Goal: Transaction & Acquisition: Purchase product/service

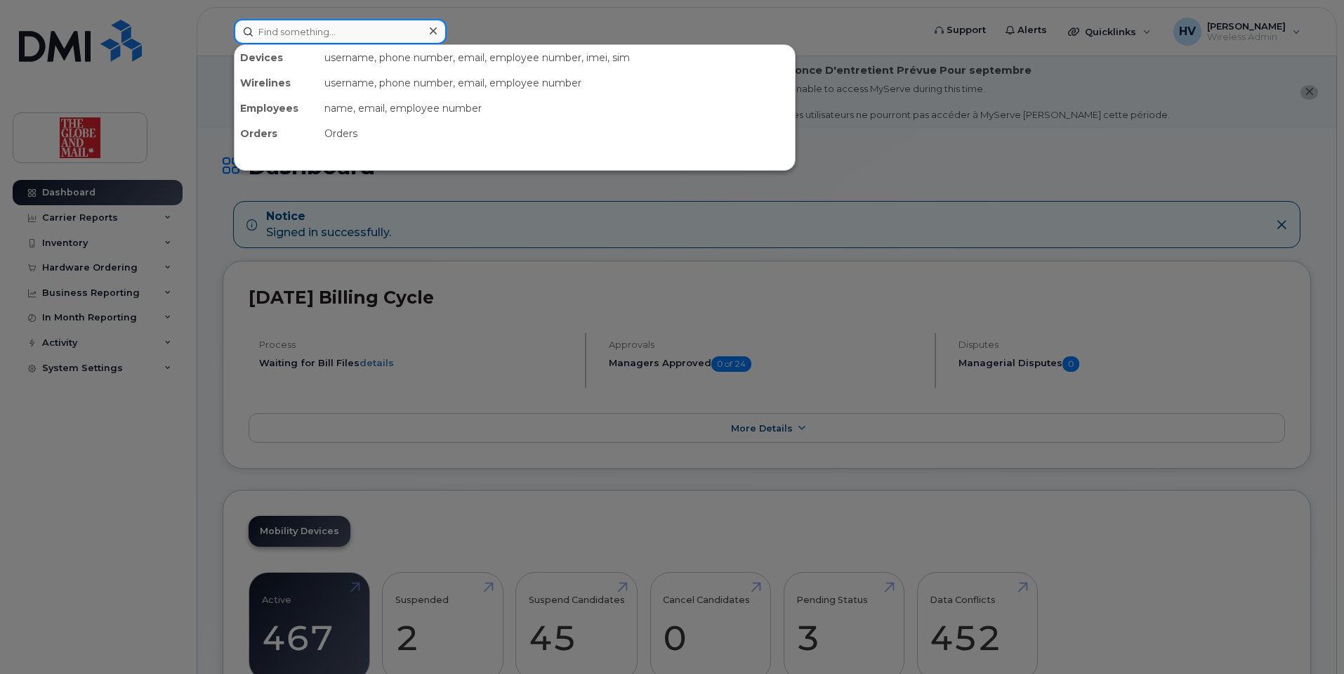
click at [282, 28] on input at bounding box center [340, 31] width 213 height 25
paste input "patrickwhite"
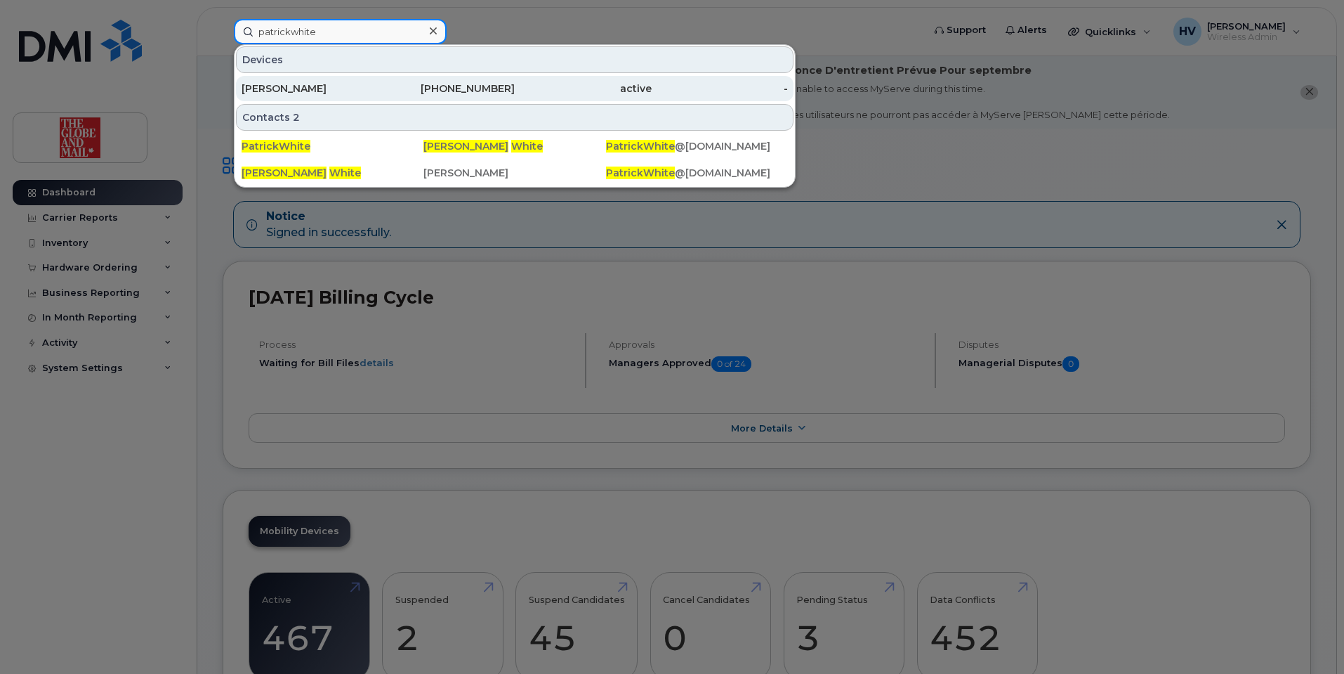
type input "patrickwhite"
click at [289, 88] on div "[PERSON_NAME]" at bounding box center [310, 88] width 137 height 14
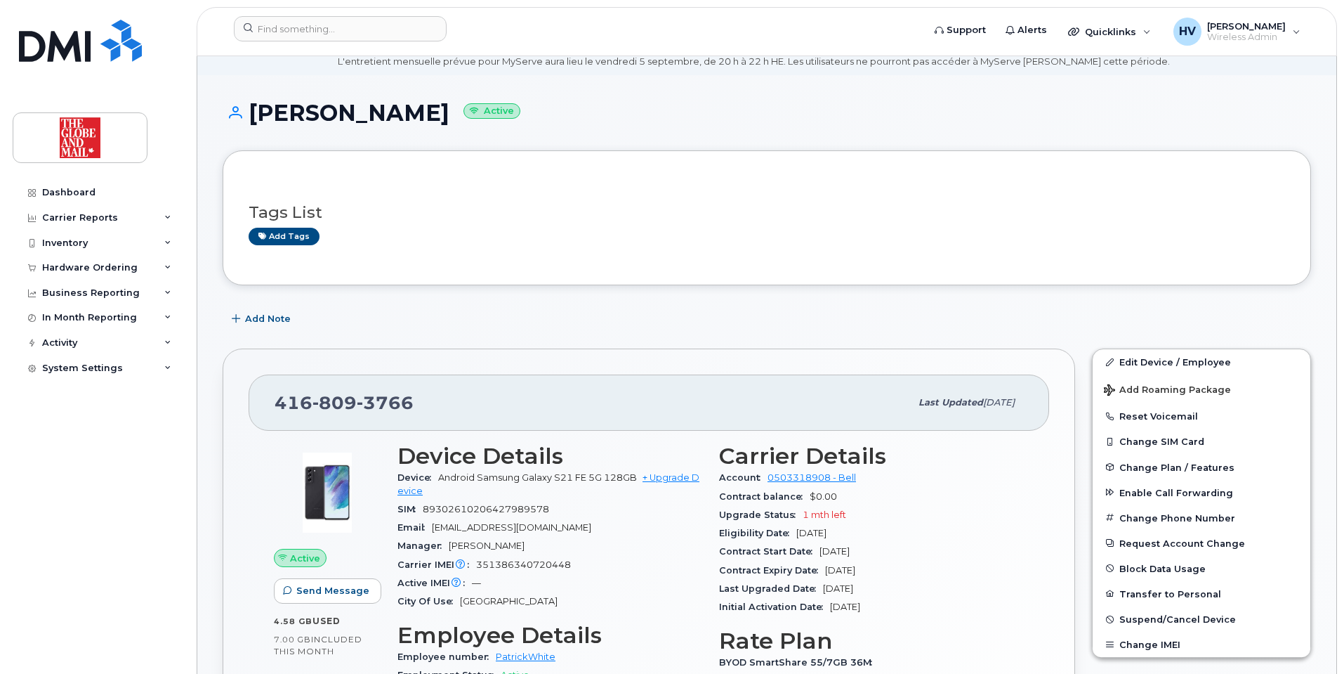
scroll to position [140, 0]
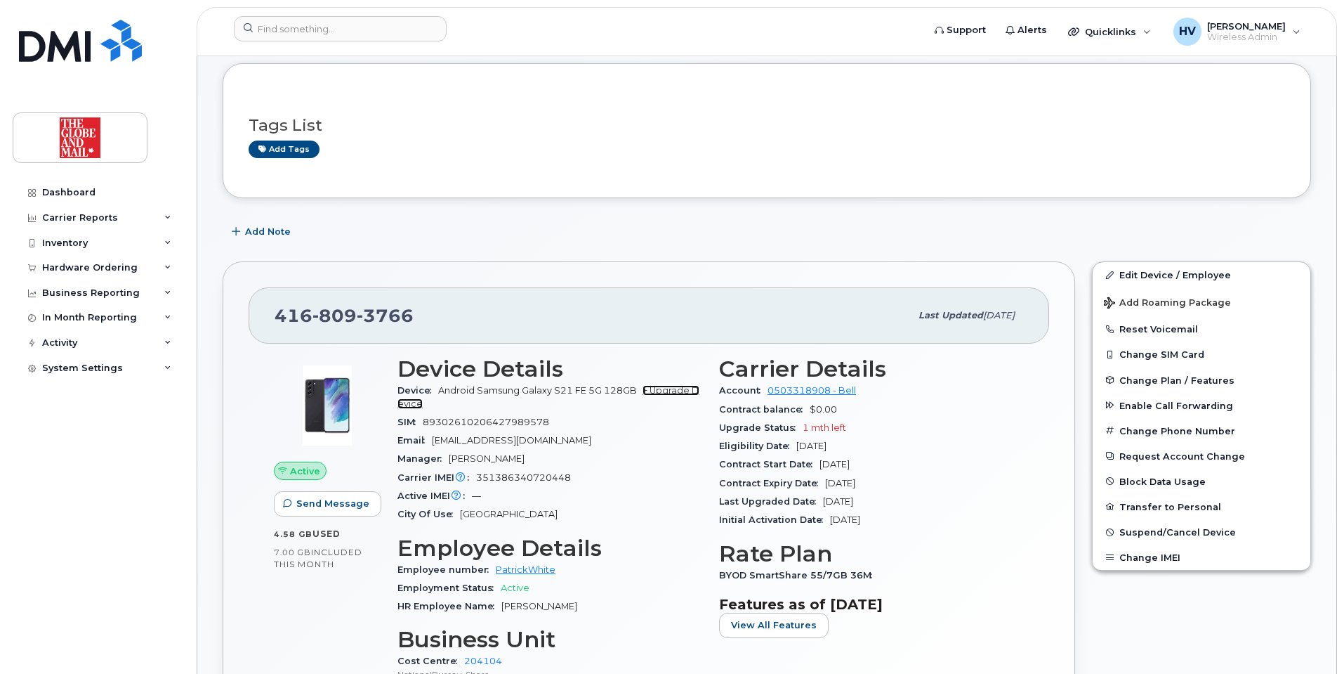
click at [673, 388] on link "+ Upgrade Device" at bounding box center [549, 396] width 302 height 23
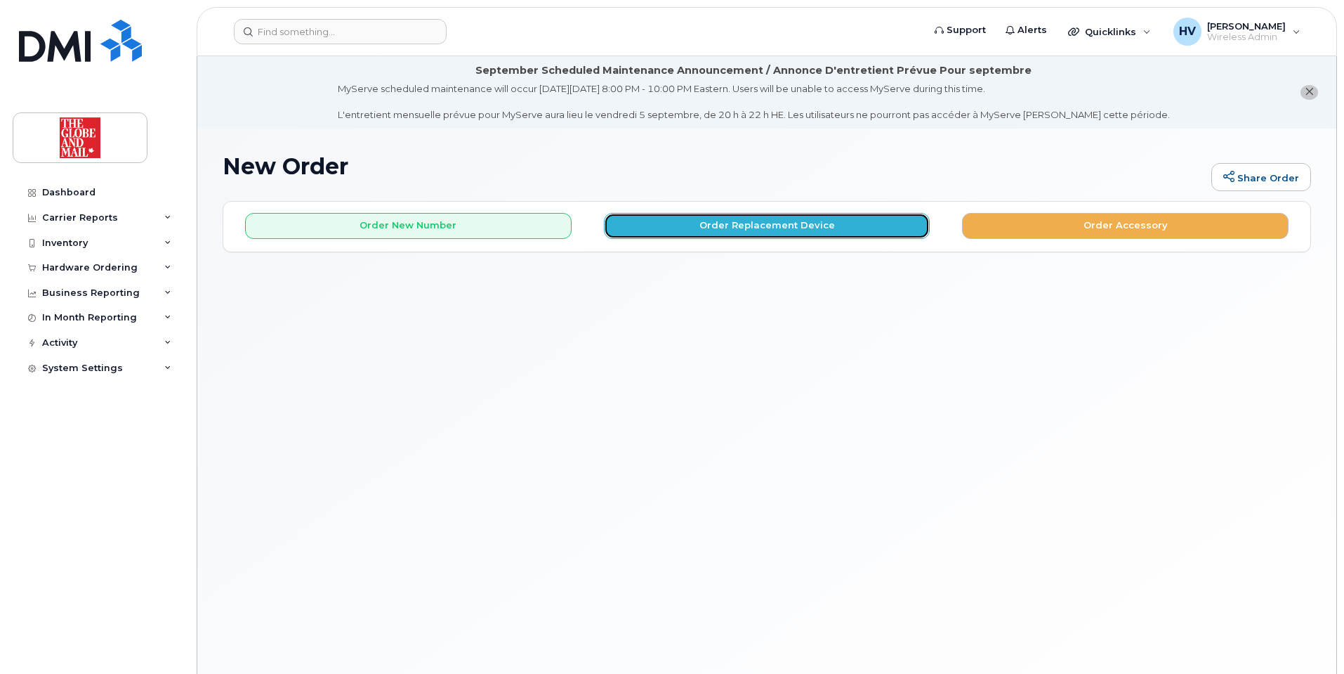
click at [785, 224] on button "Order Replacement Device" at bounding box center [767, 226] width 327 height 26
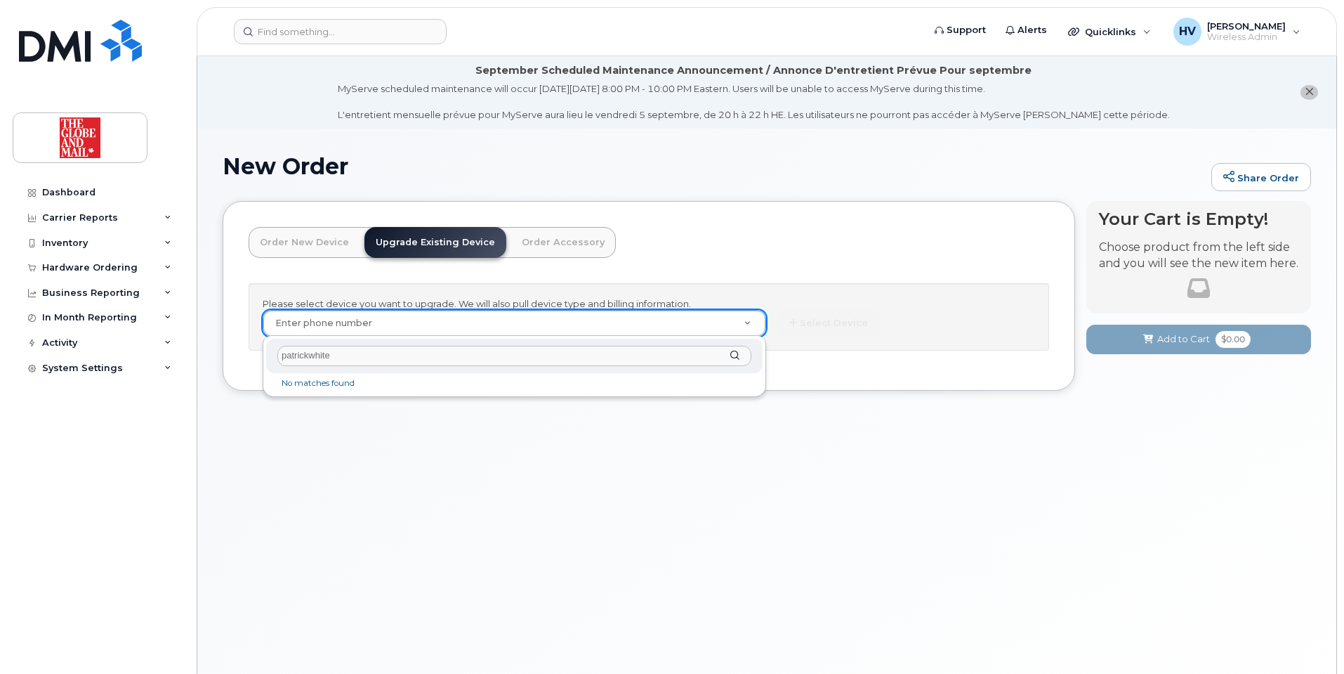
click at [315, 355] on input "patrickwhite" at bounding box center [514, 356] width 474 height 20
type input "patrickwhite"
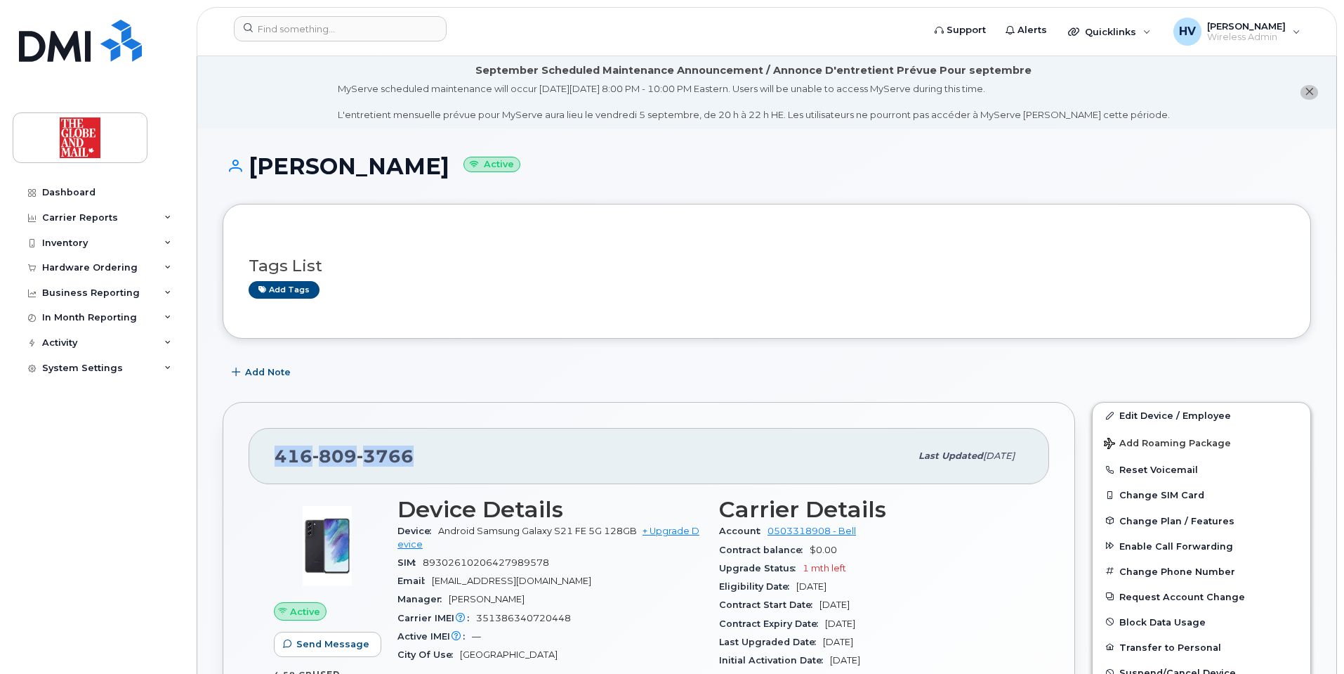
drag, startPoint x: 275, startPoint y: 453, endPoint x: 410, endPoint y: 446, distance: 135.8
click at [410, 446] on span "416 809 3766" at bounding box center [344, 455] width 139 height 21
copy span "416 809 3766"
click at [685, 530] on link "+ Upgrade Device" at bounding box center [549, 536] width 302 height 23
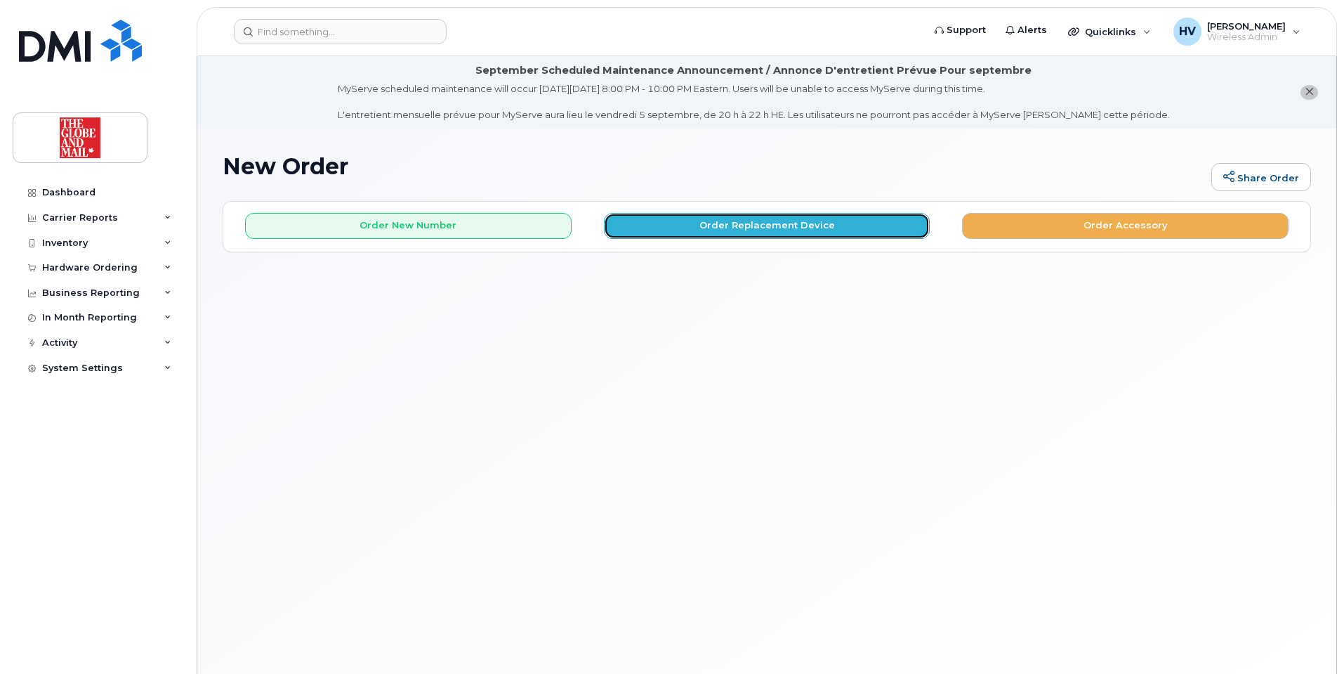
click at [751, 214] on button "Order Replacement Device" at bounding box center [767, 226] width 327 height 26
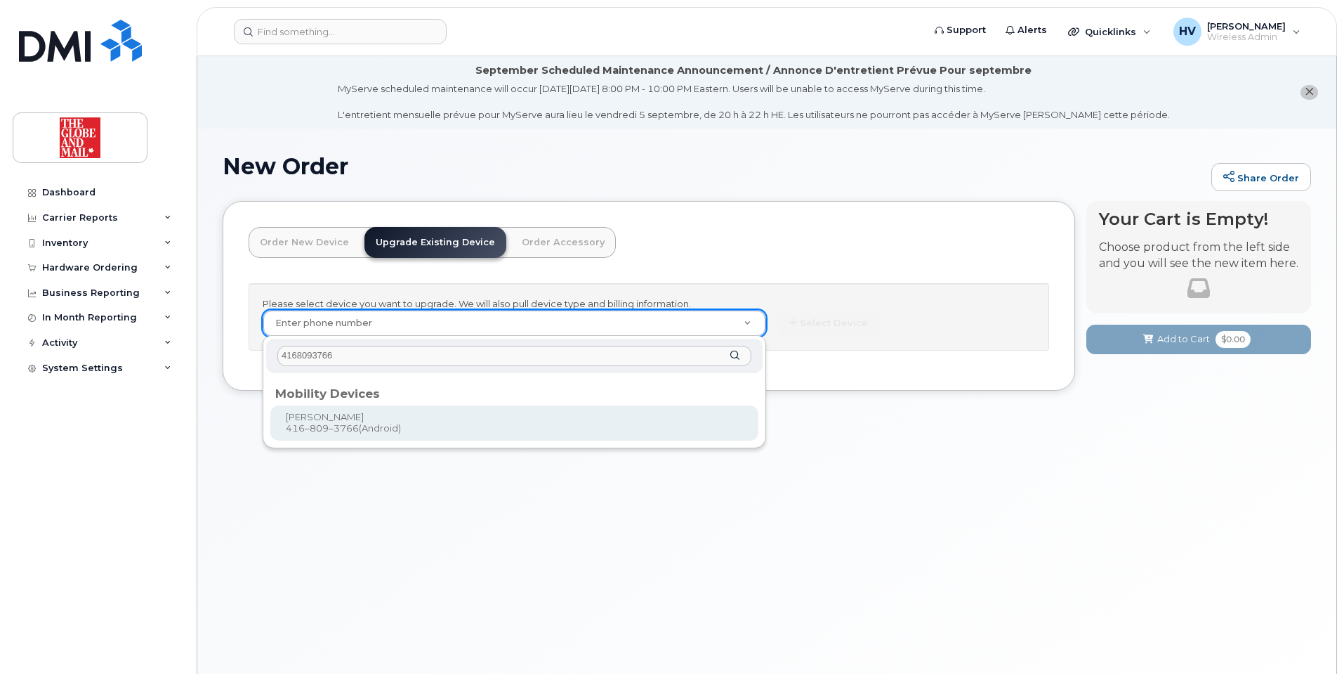
type input "4168093766"
type input "243973"
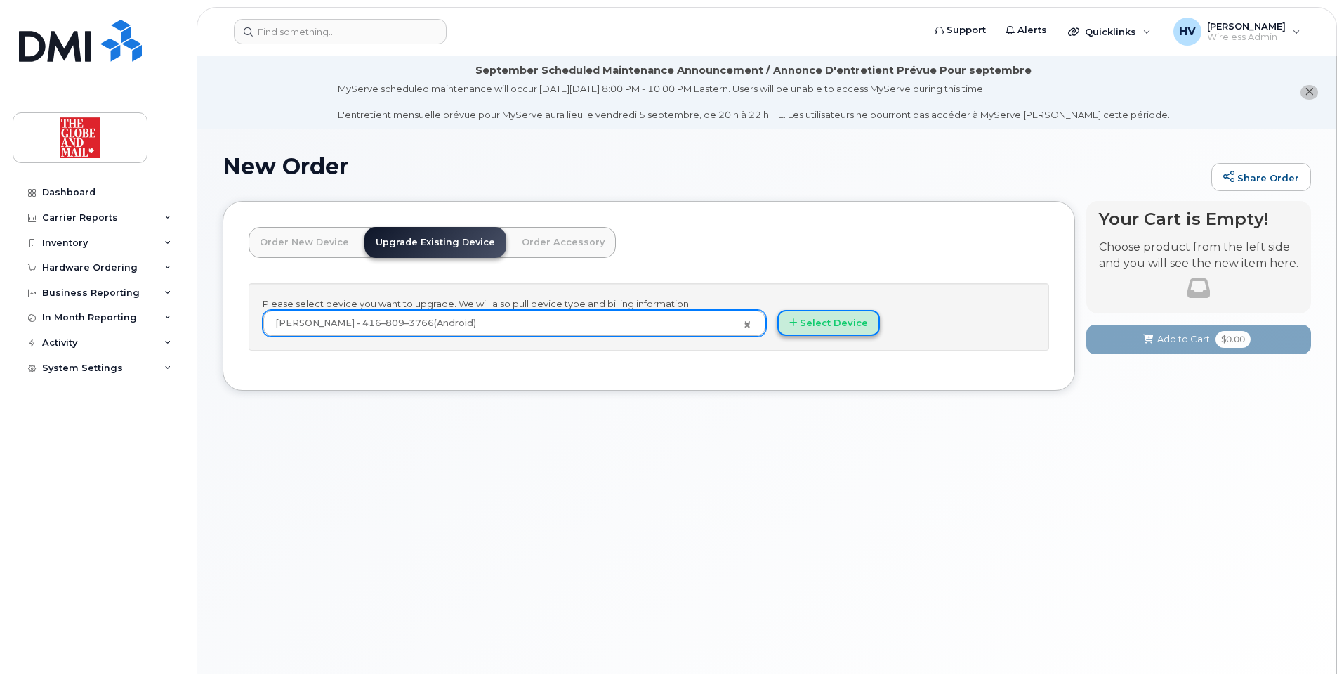
click at [828, 320] on button "Select Device" at bounding box center [829, 323] width 103 height 26
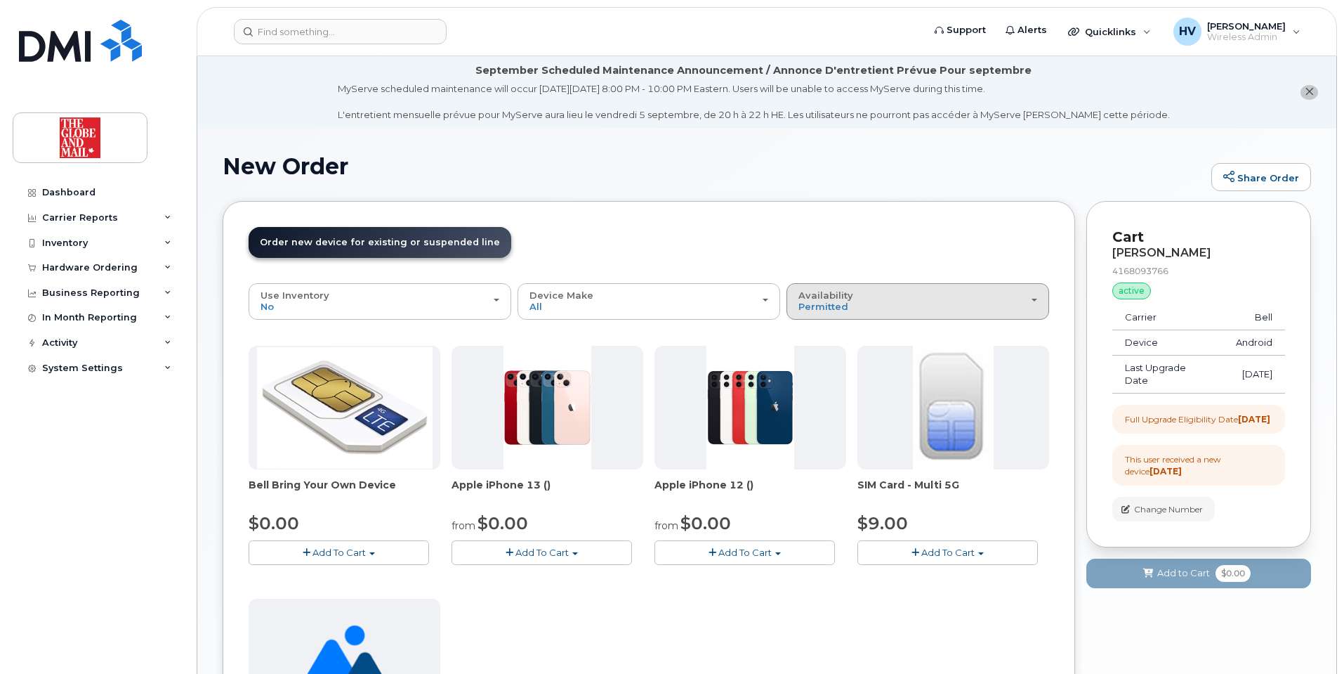
click at [856, 297] on div "Availability Permitted All" at bounding box center [918, 301] width 239 height 22
click at [809, 354] on label "All" at bounding box center [805, 356] width 30 height 17
click at [0, 0] on input "All" at bounding box center [0, 0] width 0 height 0
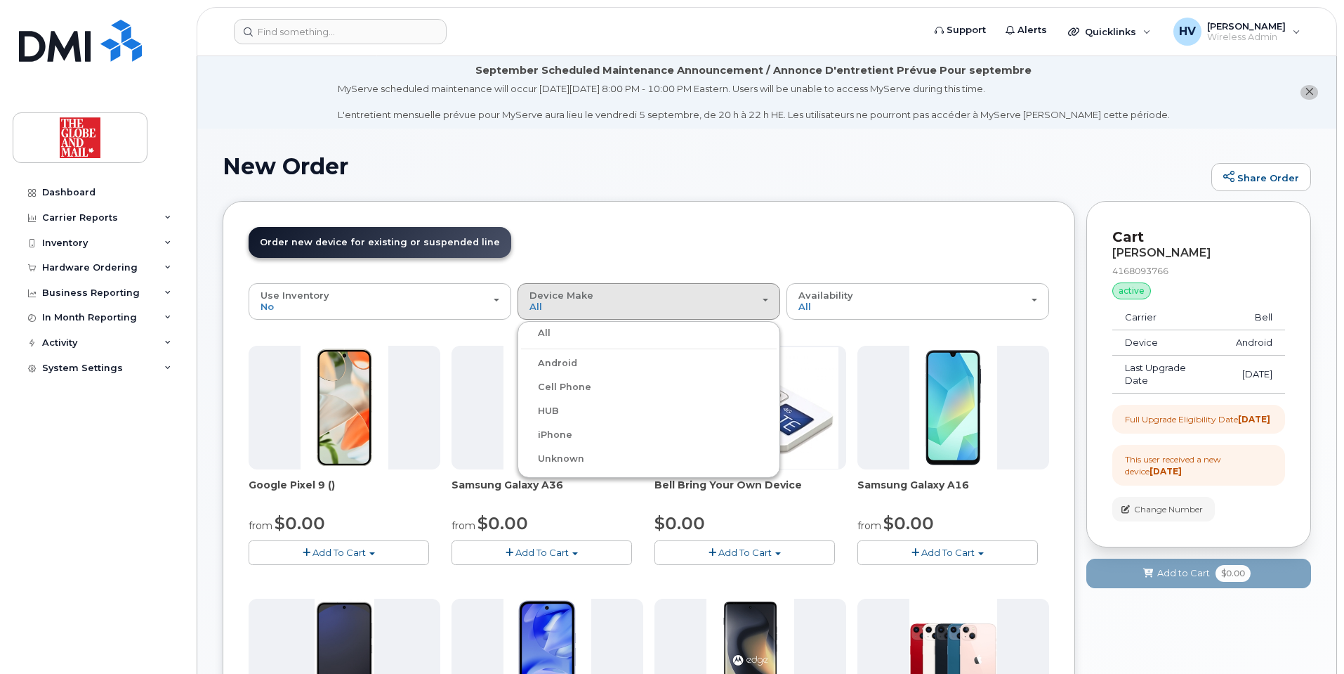
click at [558, 436] on label "iPhone" at bounding box center [546, 434] width 51 height 17
click at [0, 0] on input "iPhone" at bounding box center [0, 0] width 0 height 0
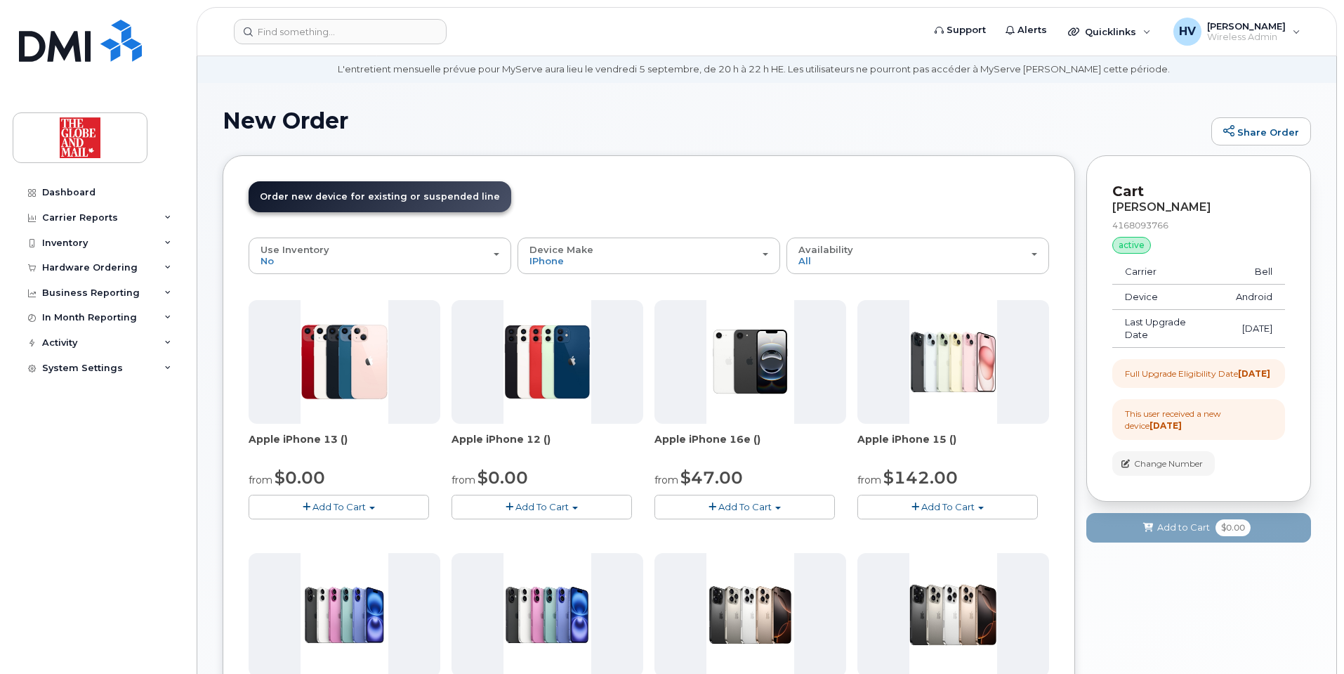
scroll to position [70, 0]
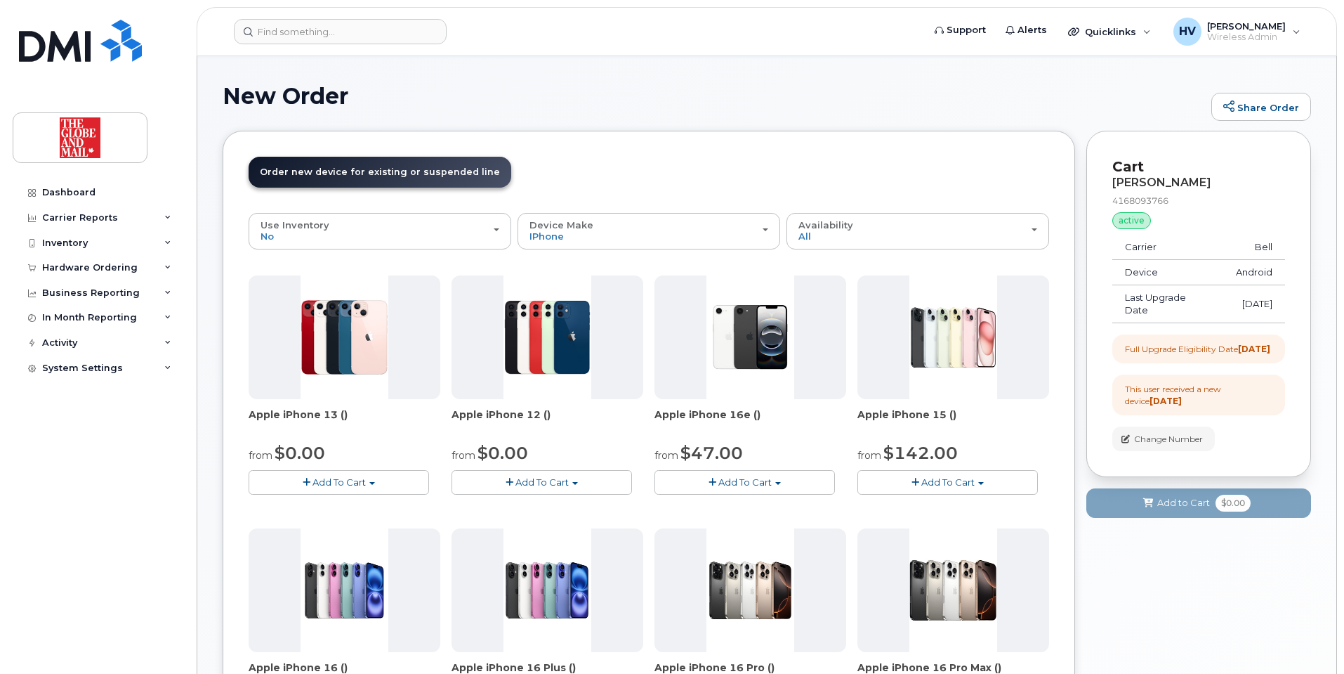
click at [745, 480] on span "Add To Cart" at bounding box center [745, 481] width 53 height 11
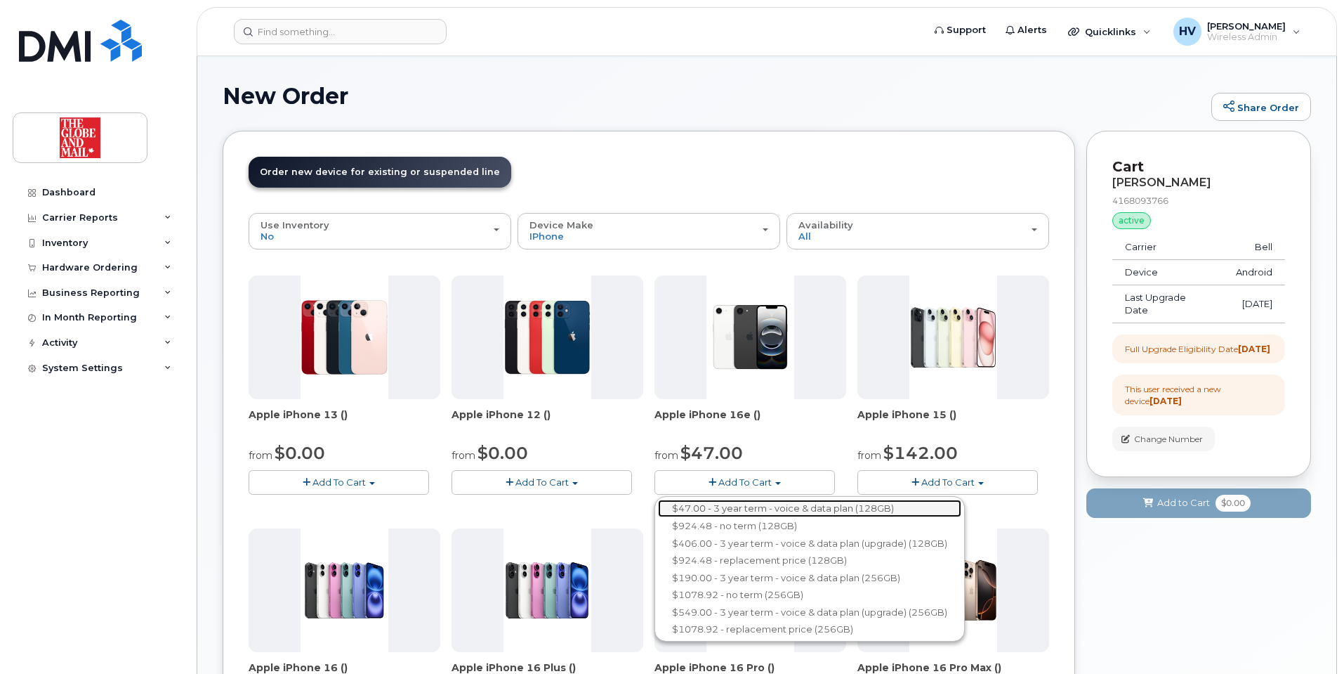
click at [746, 502] on link "$47.00 - 3 year term - voice & data plan (128GB)" at bounding box center [809, 508] width 303 height 18
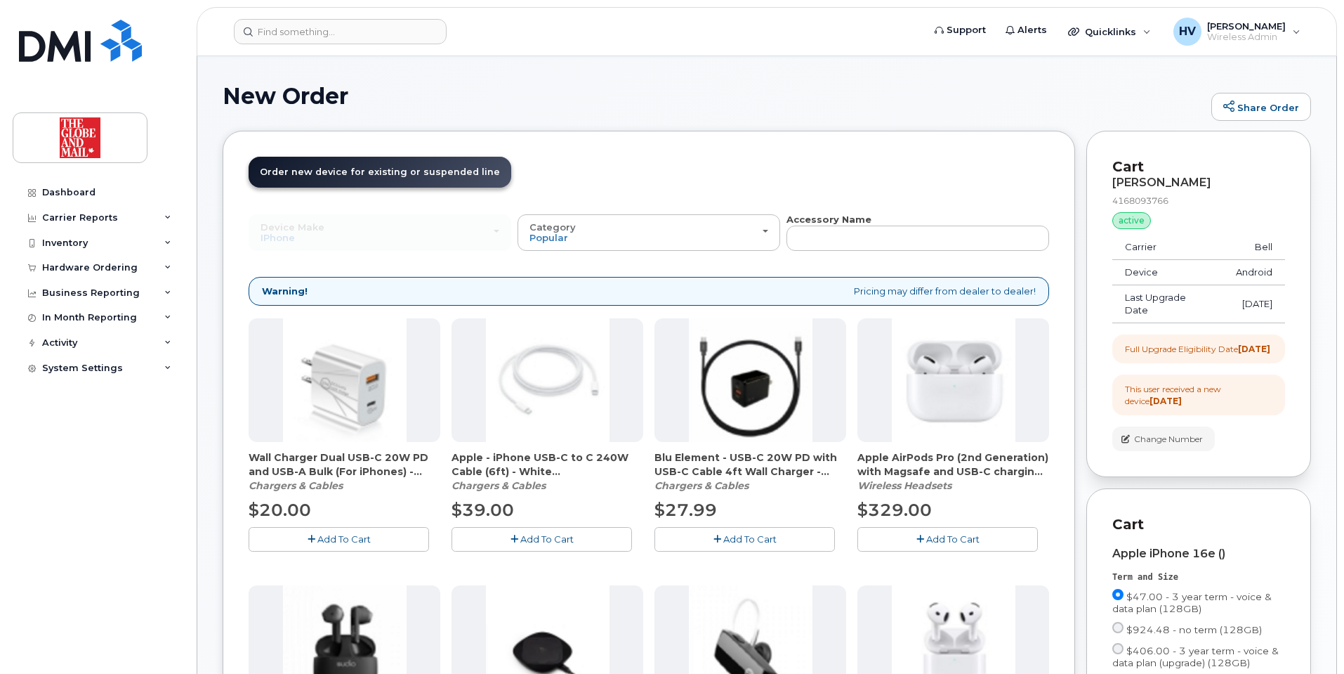
click at [355, 405] on img at bounding box center [345, 380] width 124 height 124
click at [348, 539] on span "Add To Cart" at bounding box center [344, 538] width 53 height 11
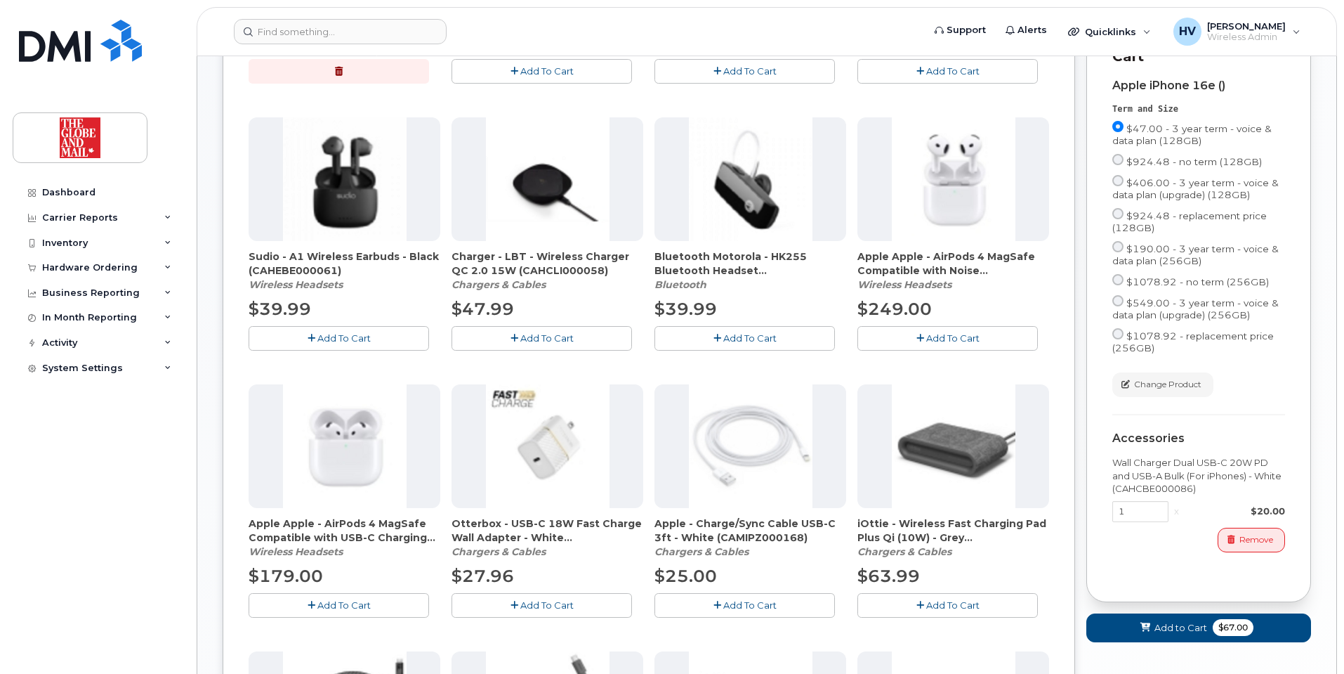
scroll to position [632, 0]
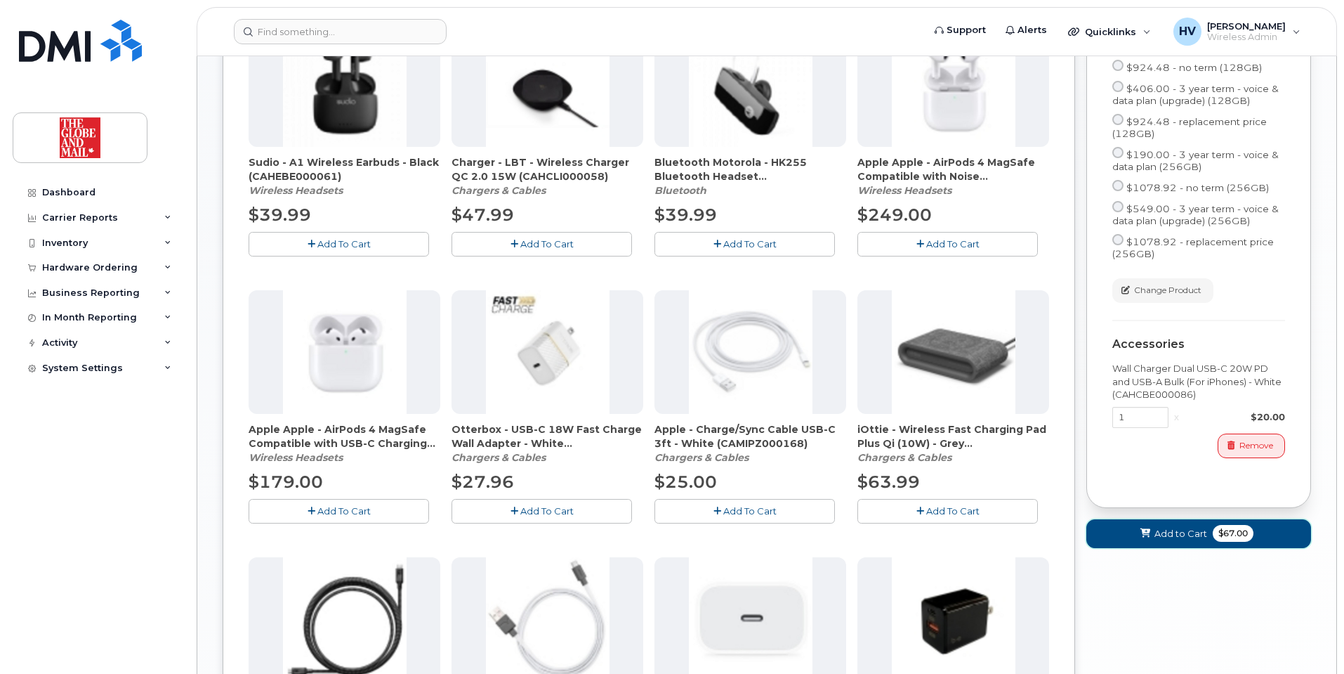
click at [1179, 540] on span "Add to Cart" at bounding box center [1181, 533] width 53 height 13
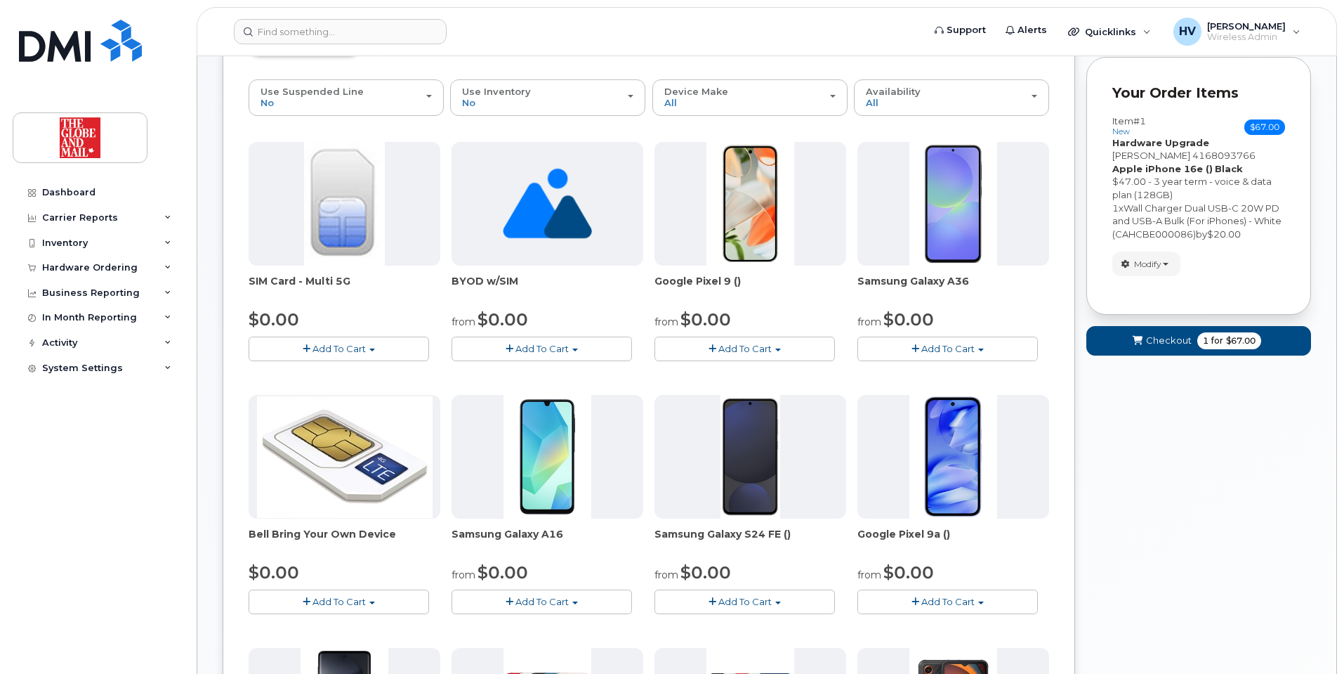
scroll to position [64, 0]
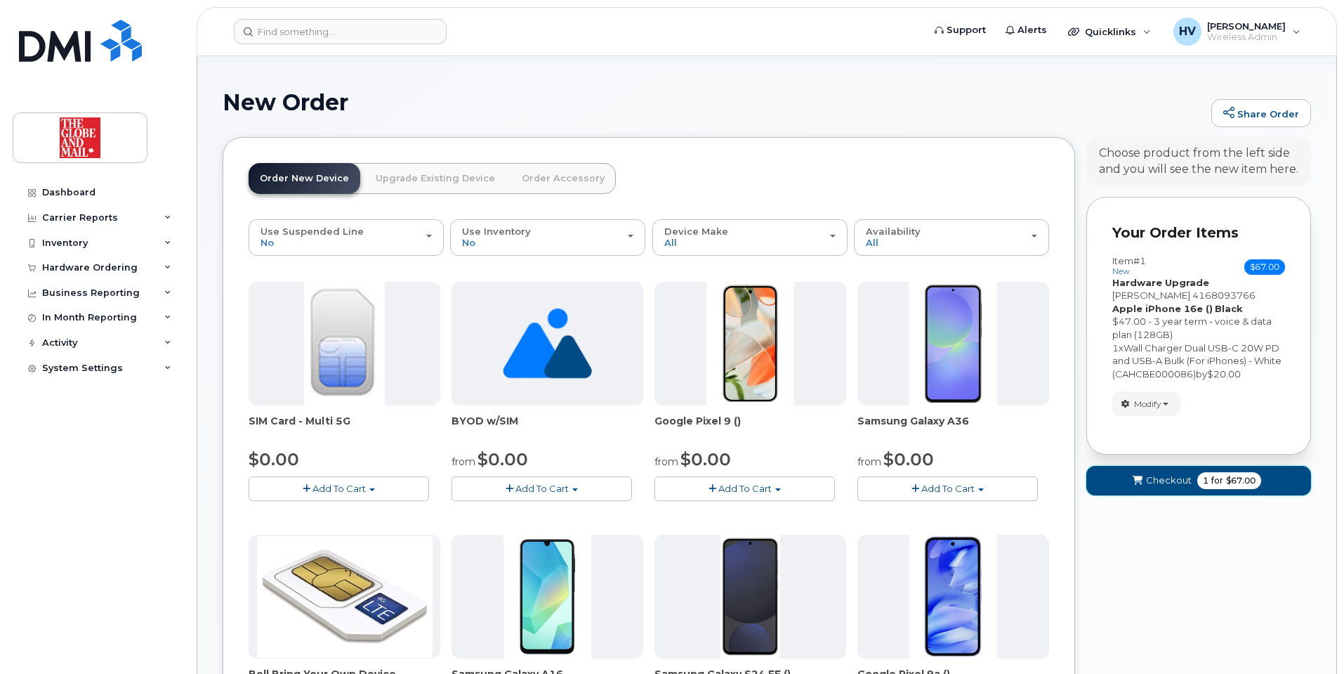
click at [1171, 478] on span "Checkout" at bounding box center [1169, 479] width 46 height 13
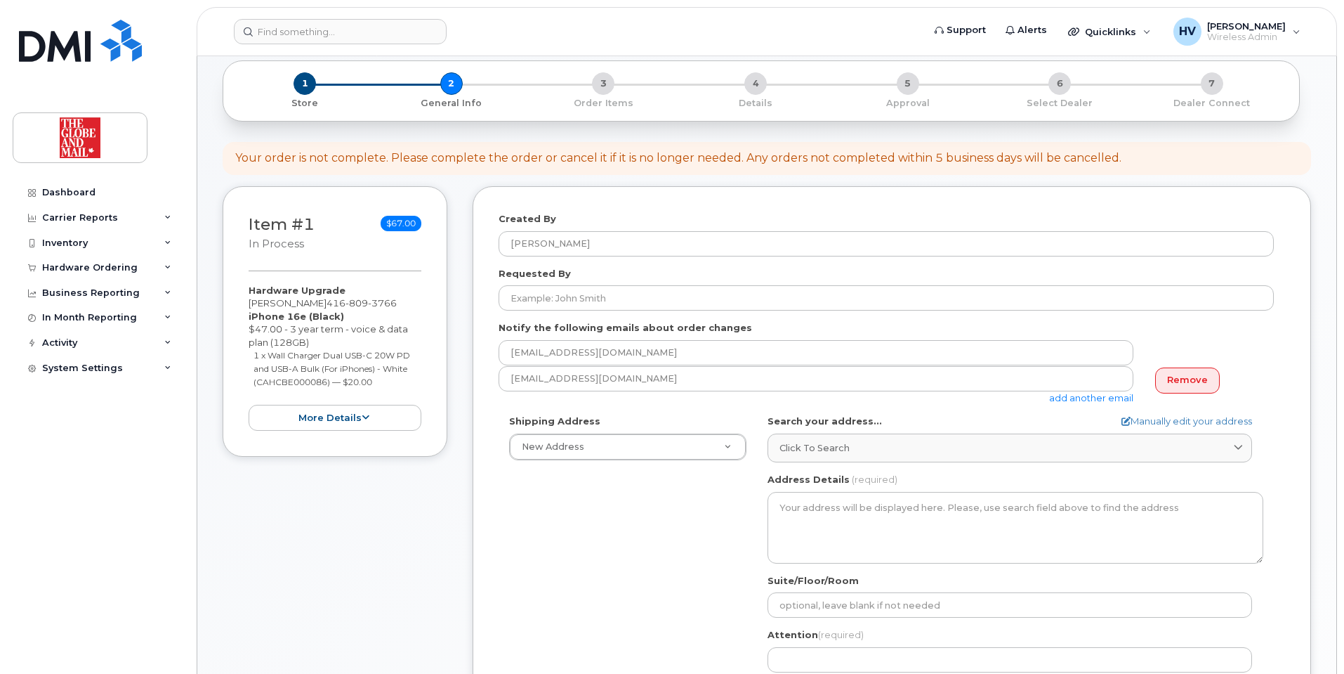
scroll to position [211, 0]
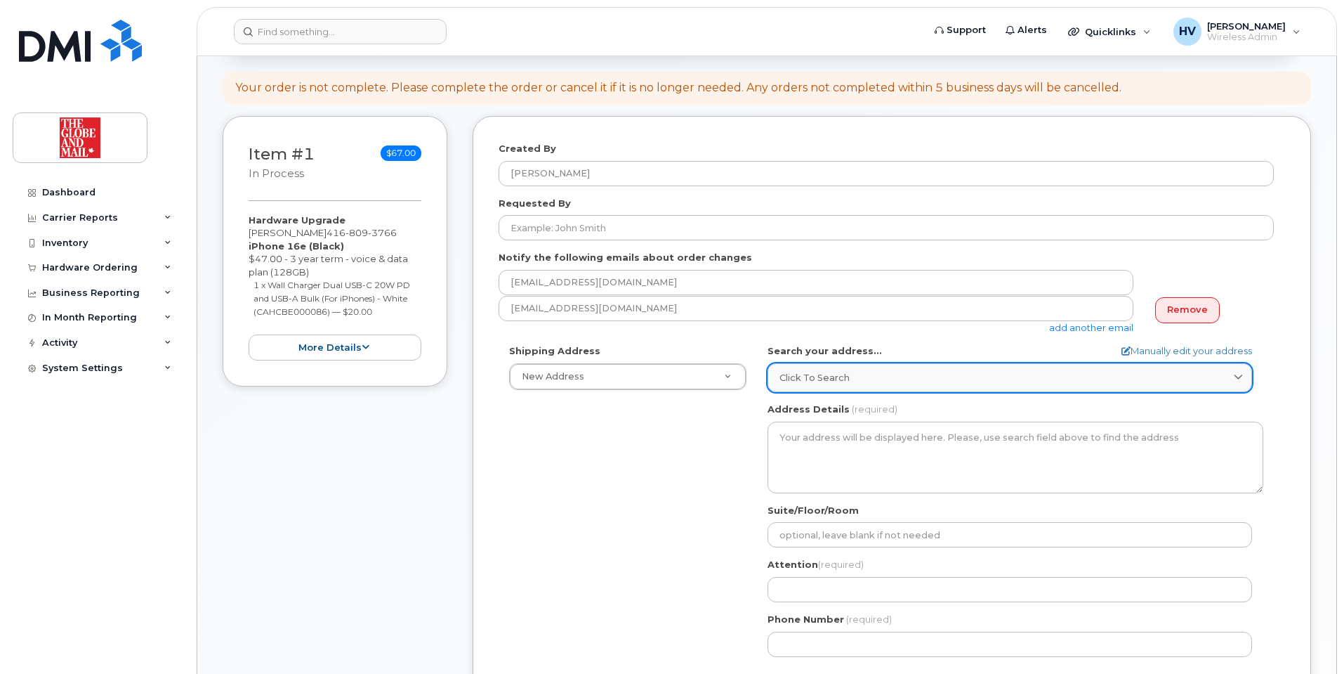
click at [839, 379] on span "Click to search" at bounding box center [815, 377] width 70 height 13
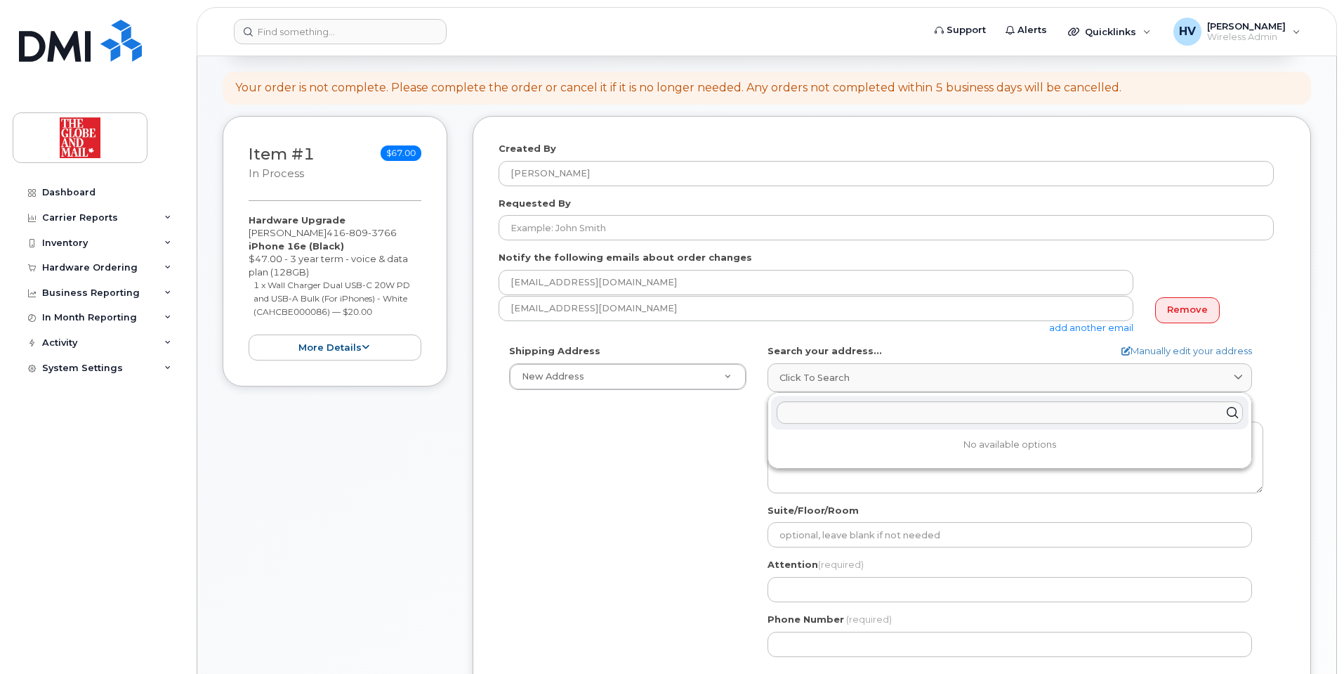
click at [859, 362] on div "Search your address... Manually edit your address Click to search No available …" at bounding box center [1016, 368] width 496 height 48
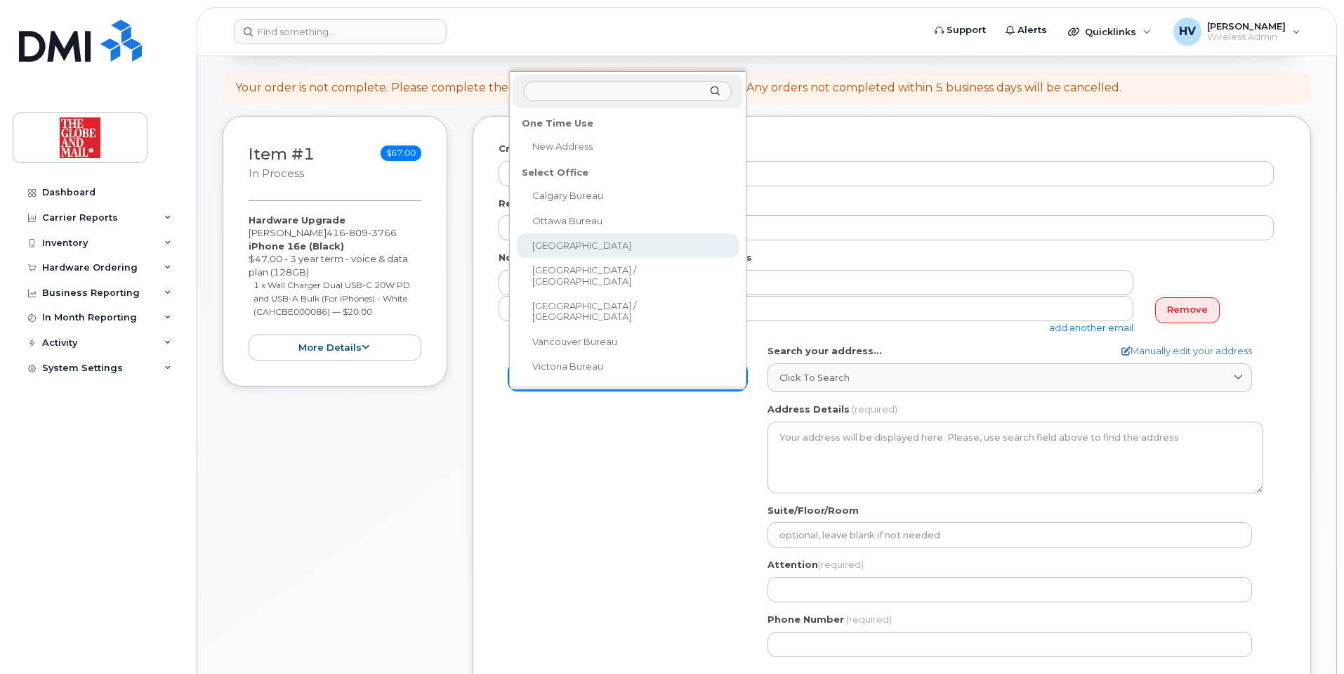
select select
type textarea "351 King St E. Toronto Ontario M5A 1L1"
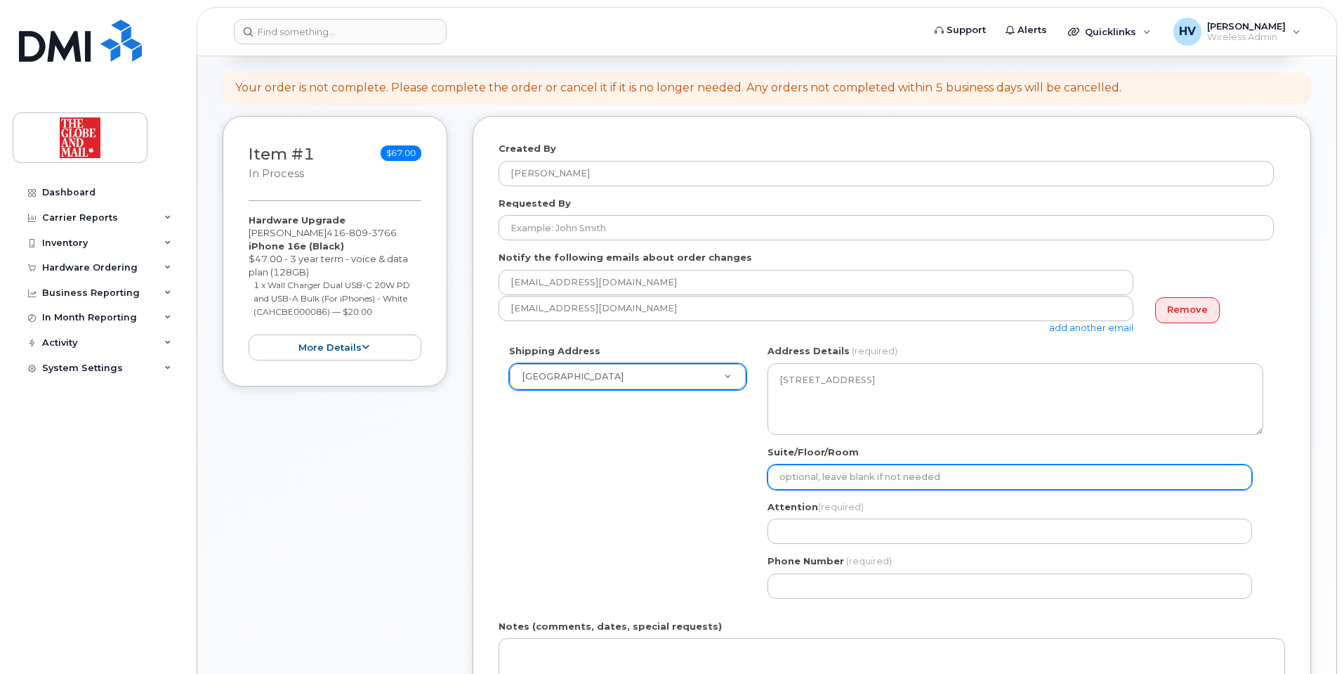
click at [893, 478] on input "Suite/Floor/Room" at bounding box center [1010, 476] width 485 height 25
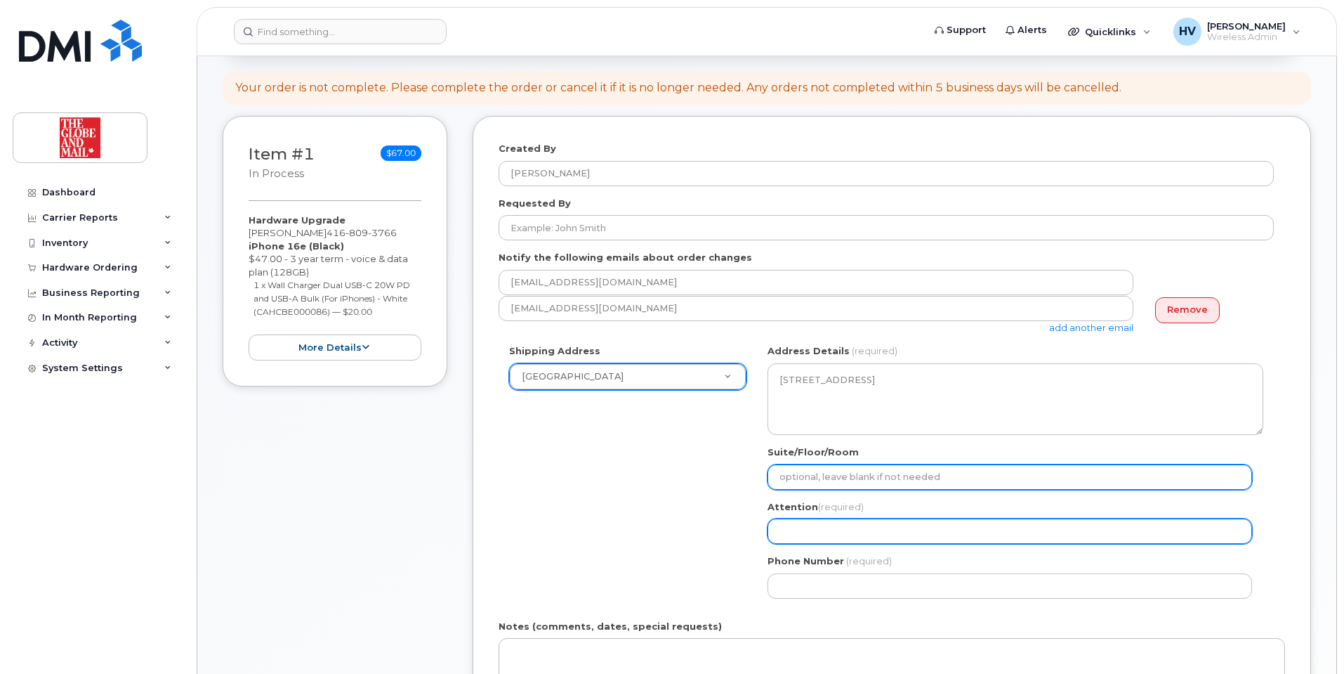
type input "16 floor"
select select
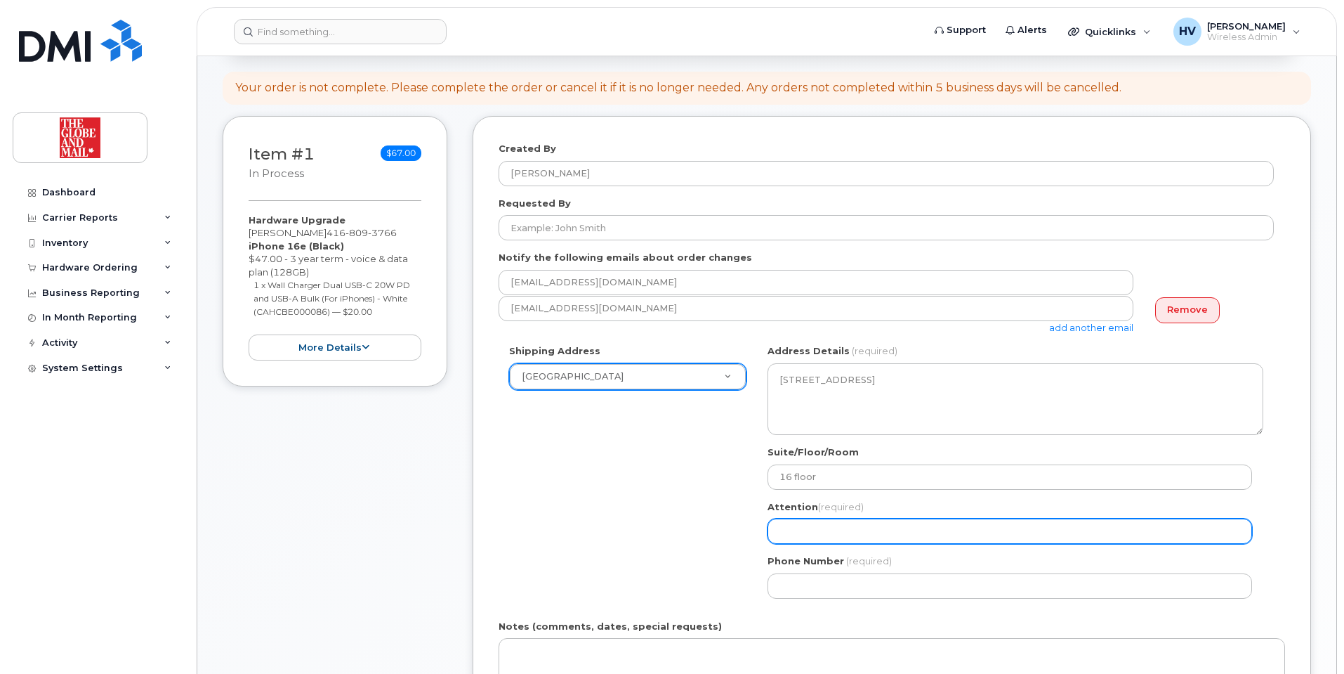
click at [849, 534] on input "Attention (required)" at bounding box center [1010, 530] width 485 height 25
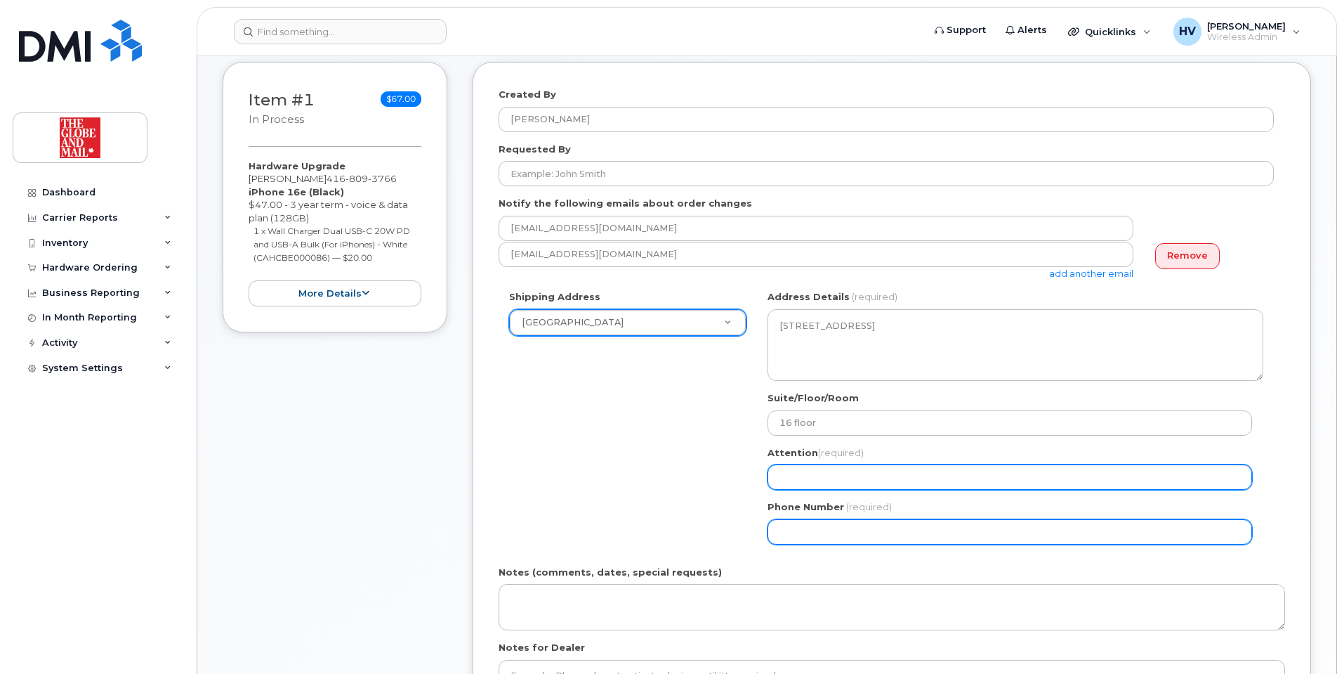
scroll to position [281, 0]
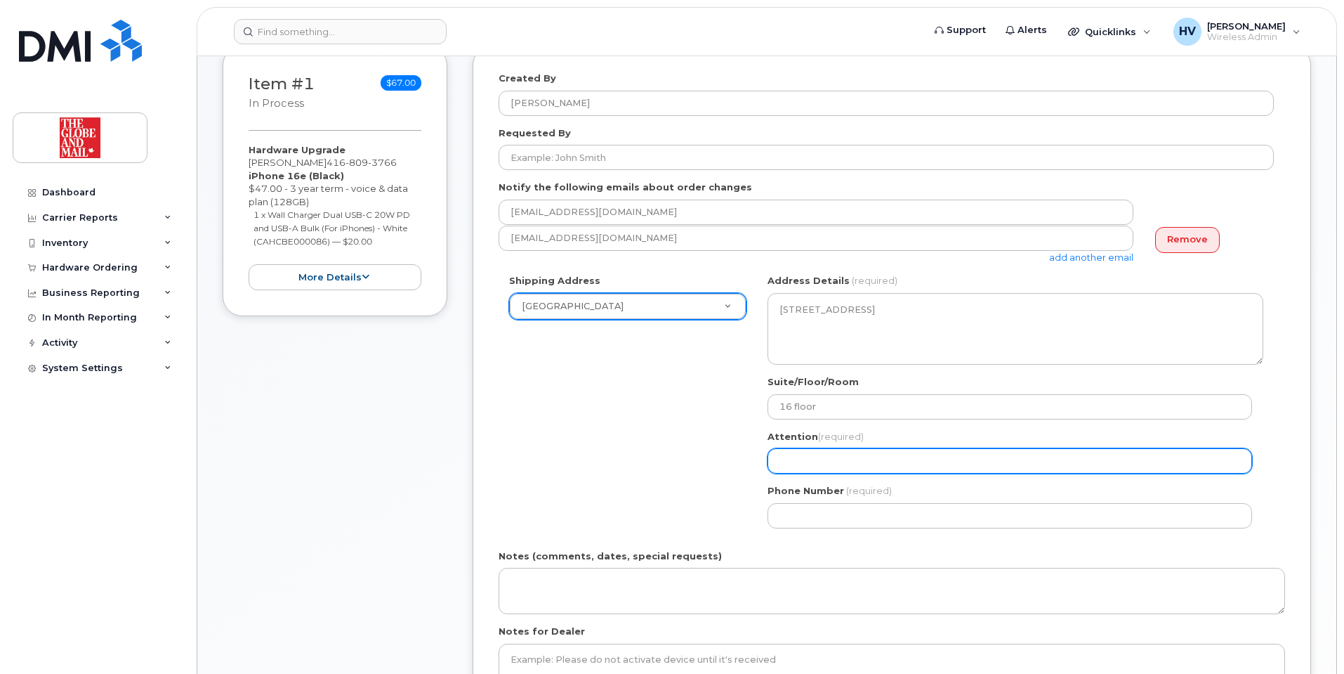
drag, startPoint x: 822, startPoint y: 457, endPoint x: 830, endPoint y: 457, distance: 8.4
click at [822, 457] on input "Attention (required)" at bounding box center [1010, 460] width 485 height 25
type input "[EMAIL_ADDRESS][DOMAIN_NAME]"
select select
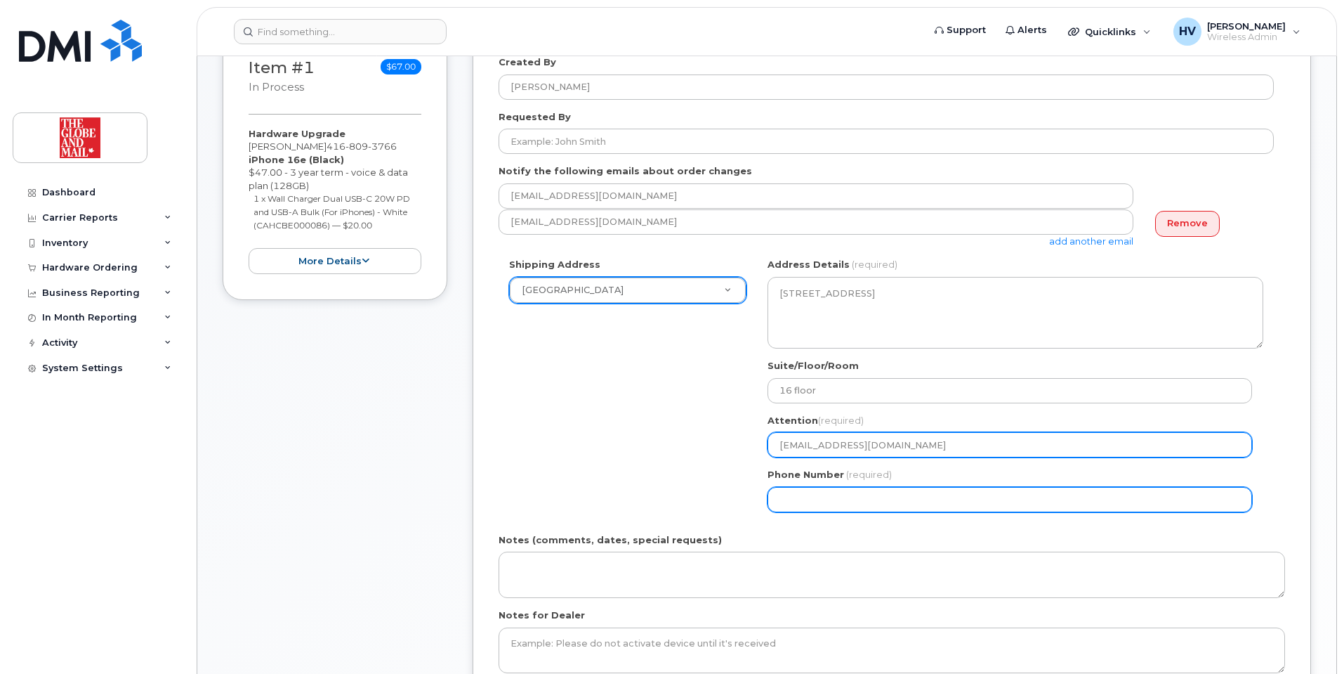
scroll to position [351, 0]
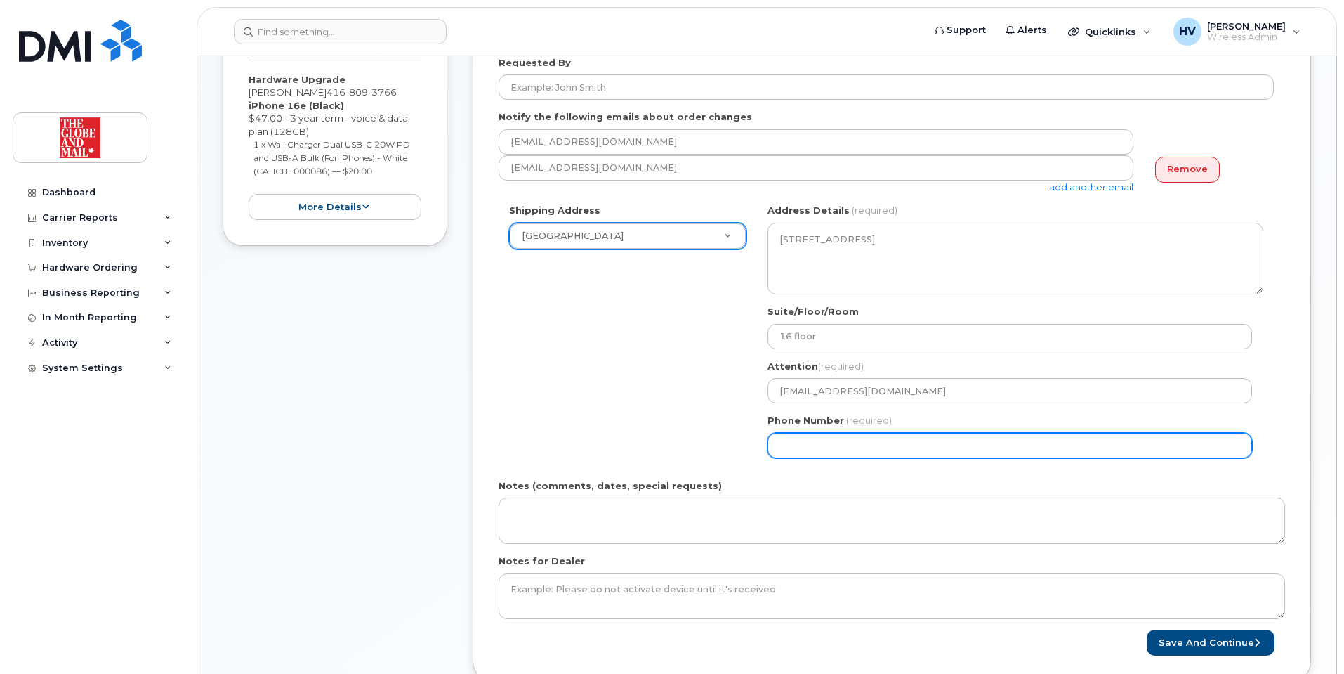
click at [822, 451] on input "Phone Number" at bounding box center [1010, 445] width 485 height 25
type input "4165855297"
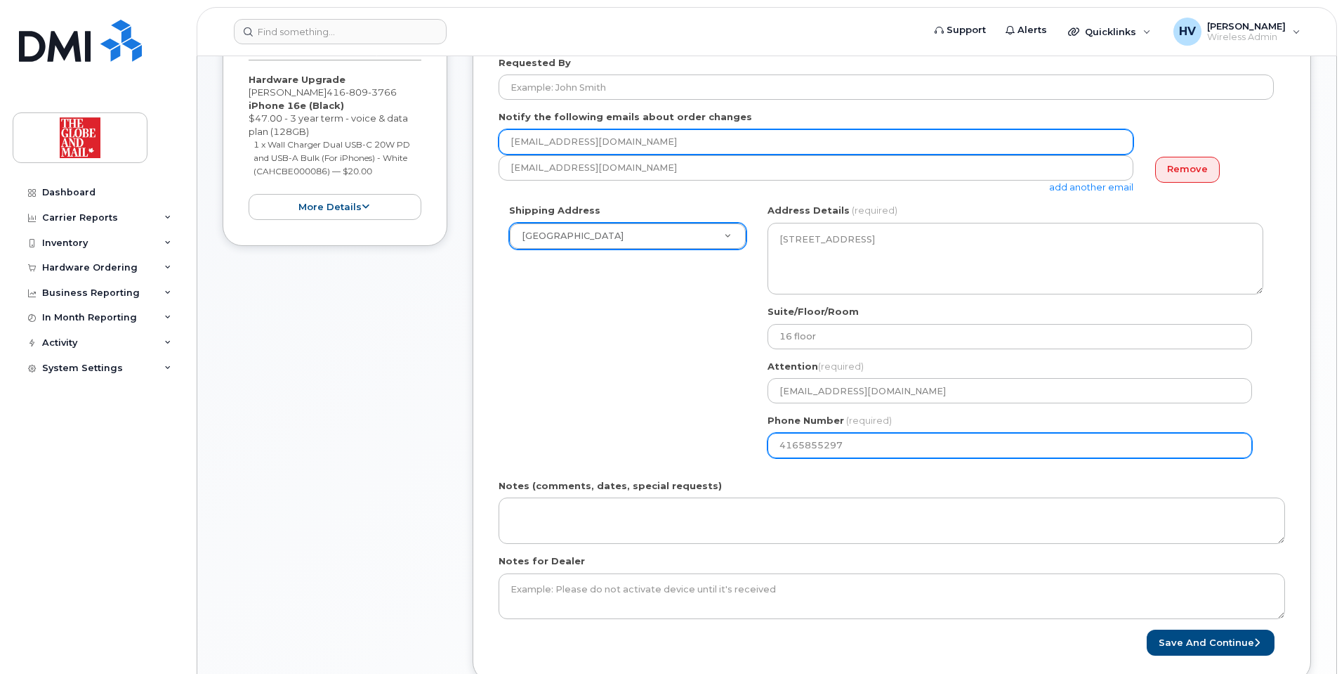
type input "[EMAIL_ADDRESS][DOMAIN_NAME]"
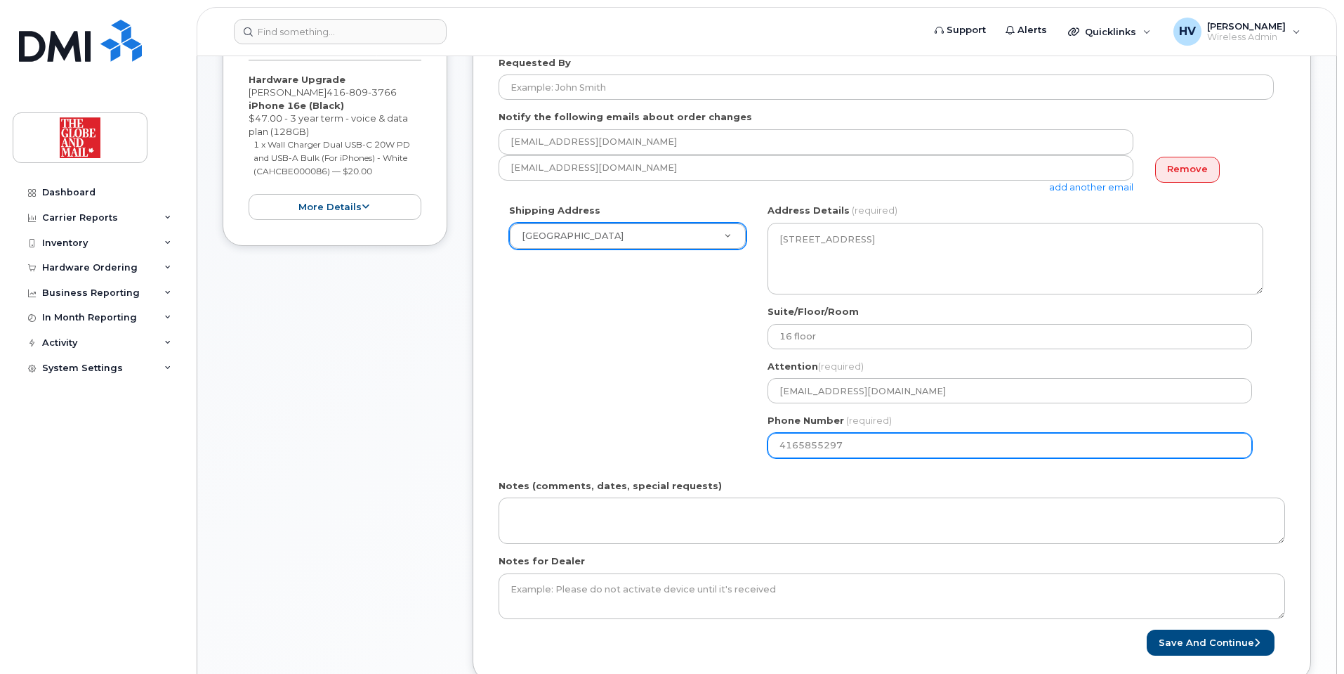
type input "[EMAIL_ADDRESS][DOMAIN_NAME]"
select select
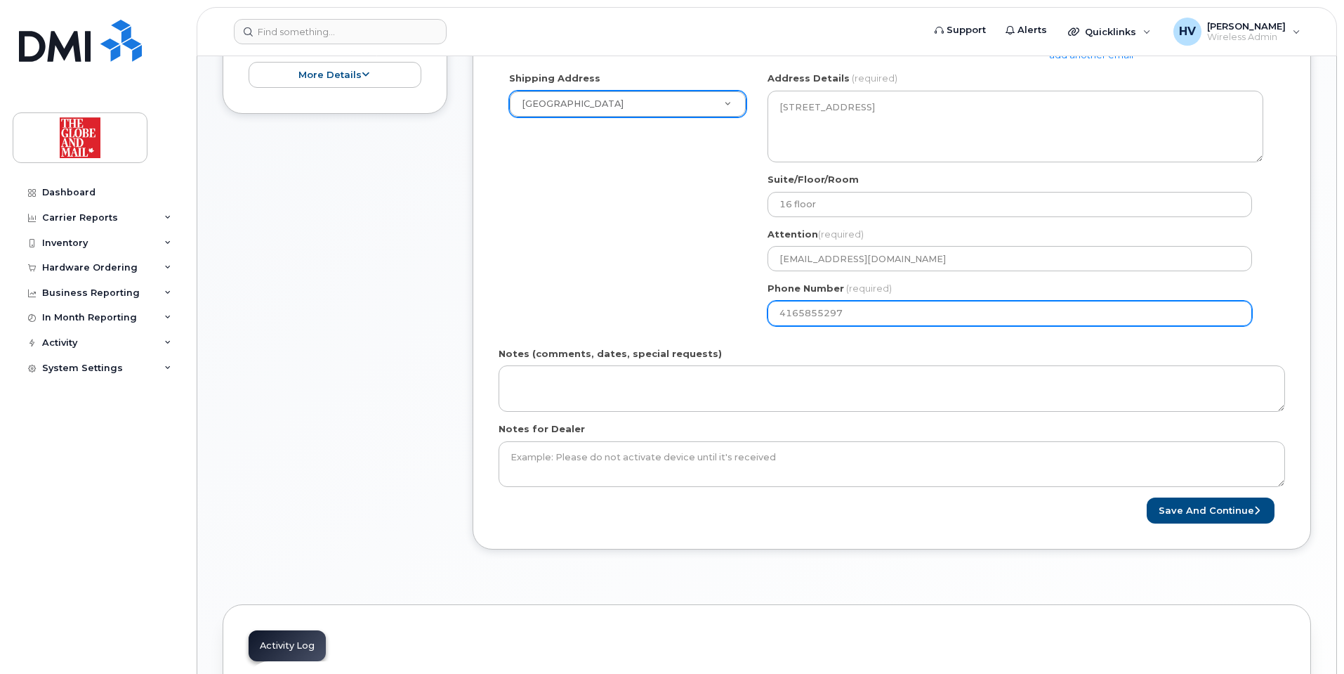
scroll to position [492, 0]
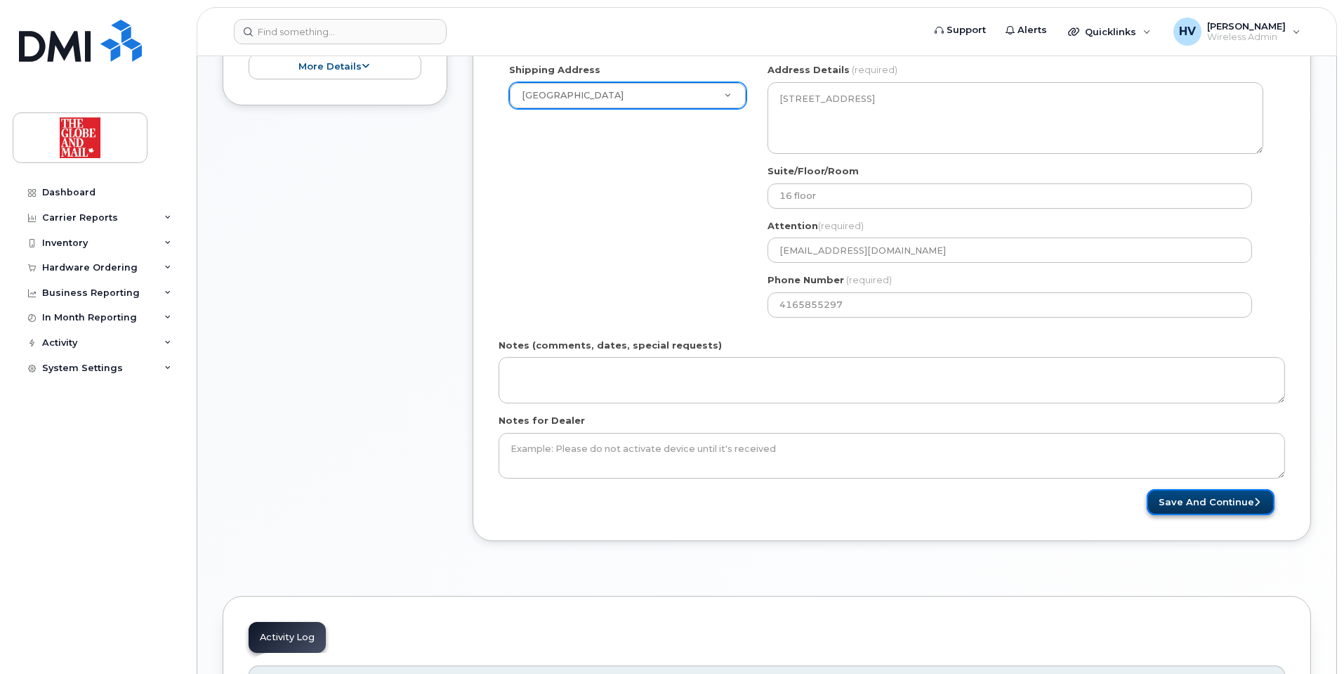
click at [1199, 498] on button "Save and Continue" at bounding box center [1211, 502] width 128 height 26
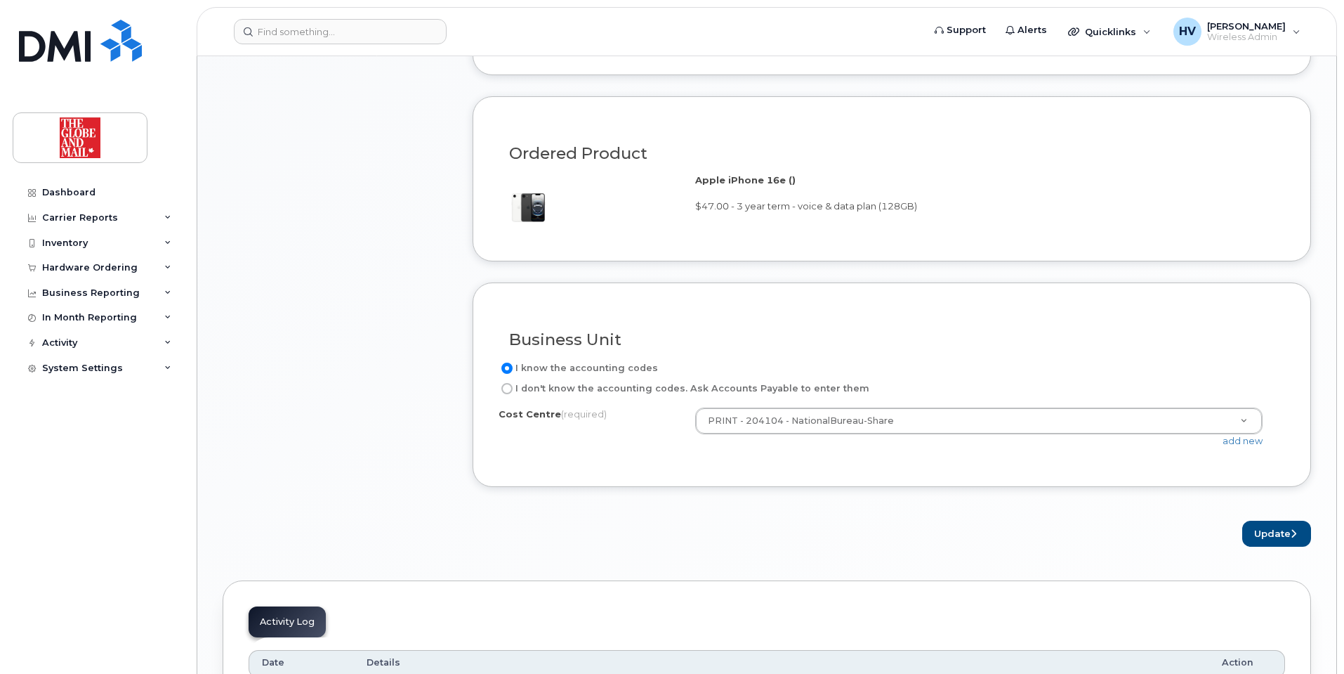
scroll to position [1124, 0]
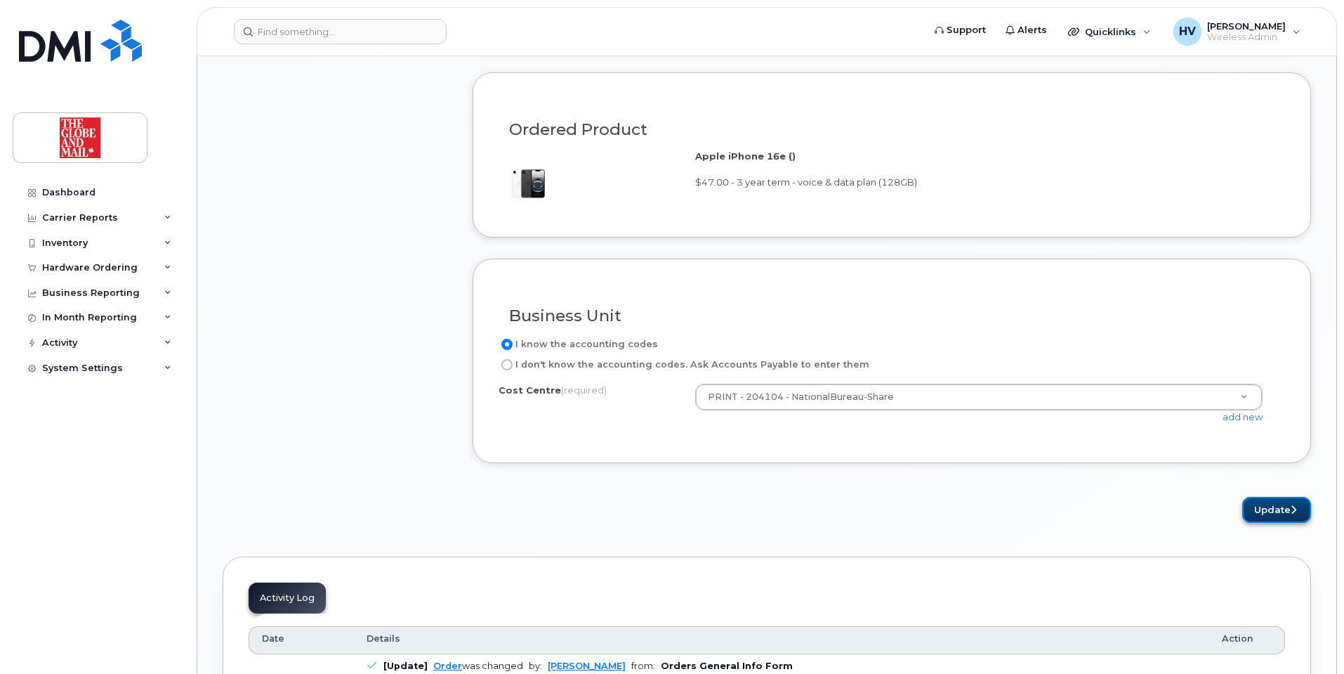
click at [1261, 512] on button "Update" at bounding box center [1277, 510] width 69 height 26
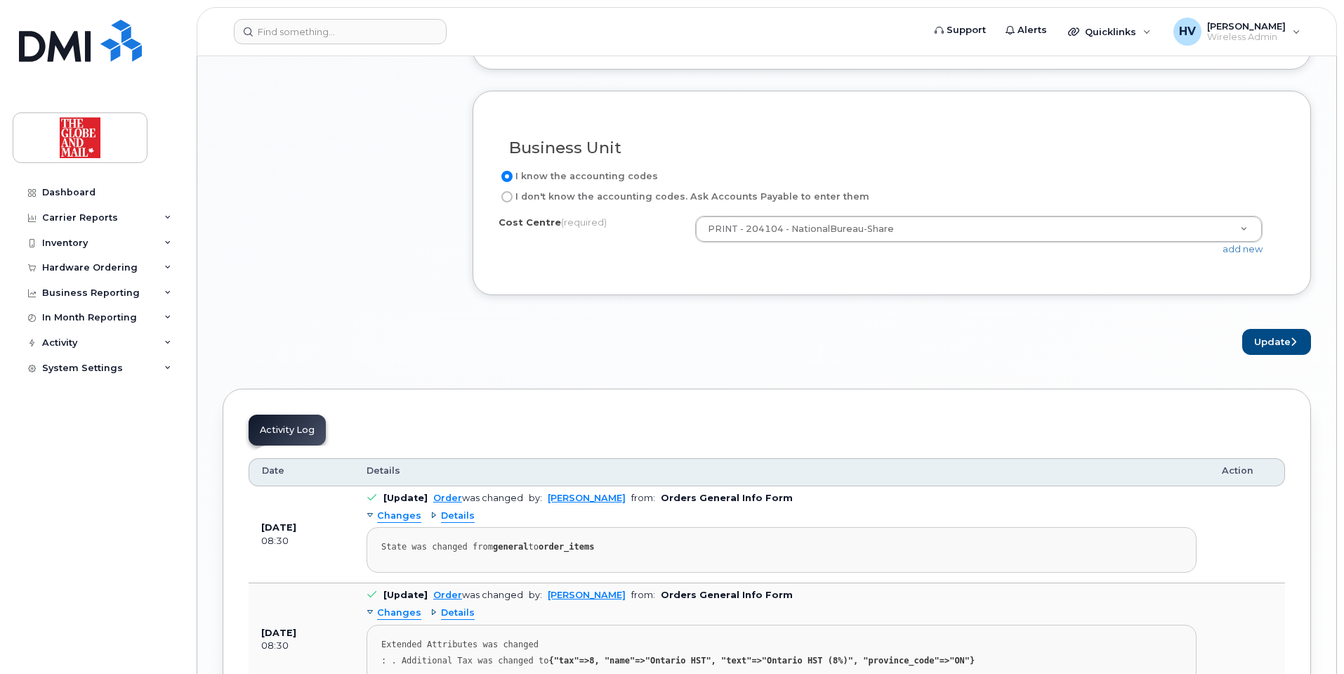
scroll to position [1323, 0]
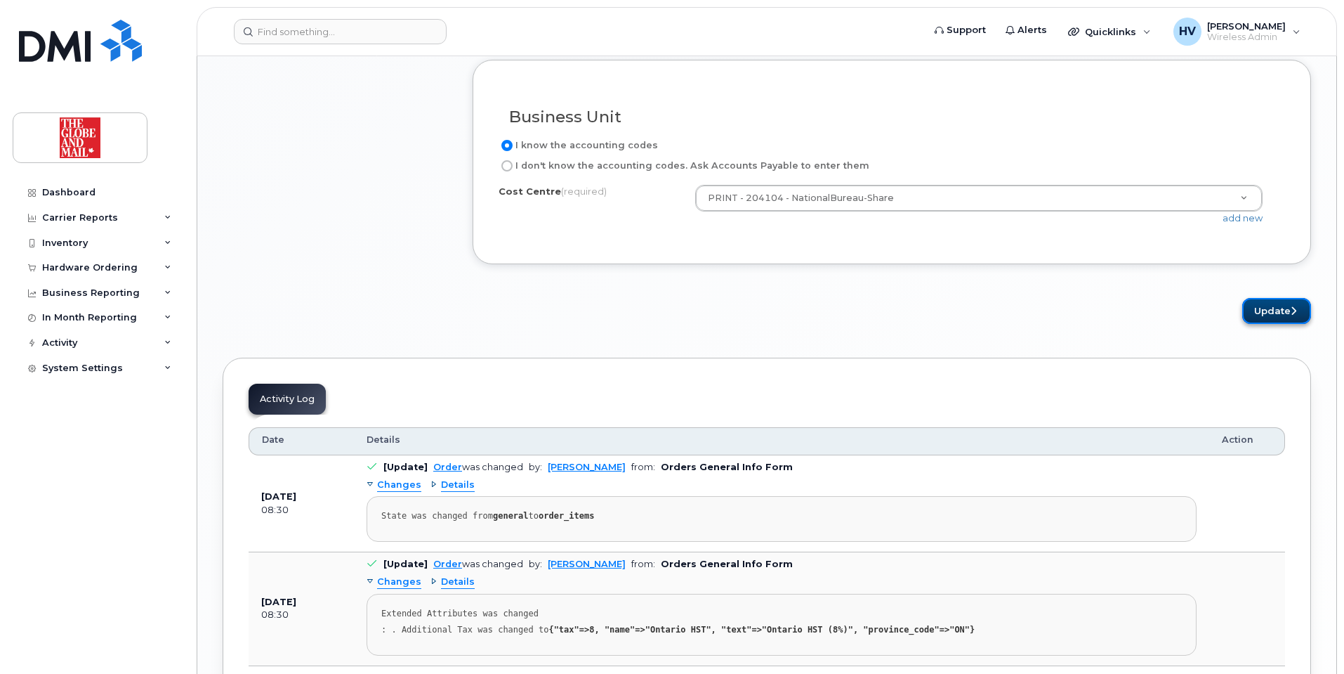
click at [1259, 310] on button "Update" at bounding box center [1277, 311] width 69 height 26
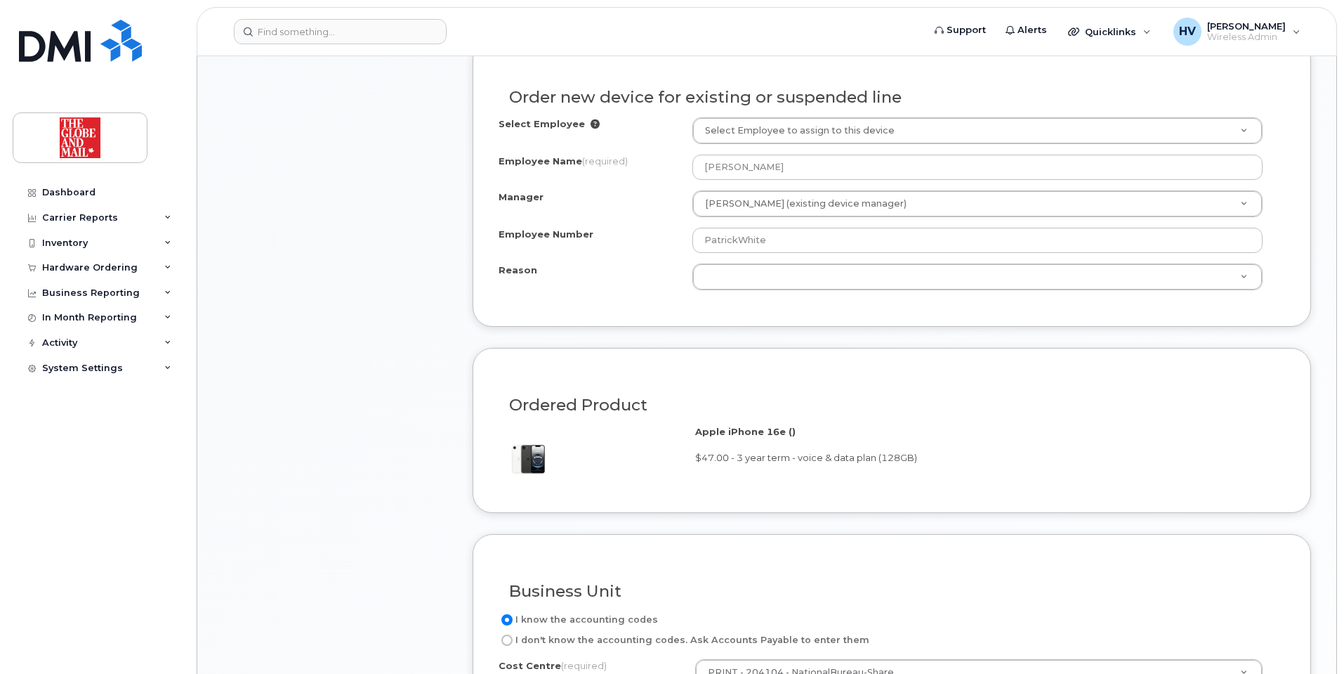
scroll to position [690, 0]
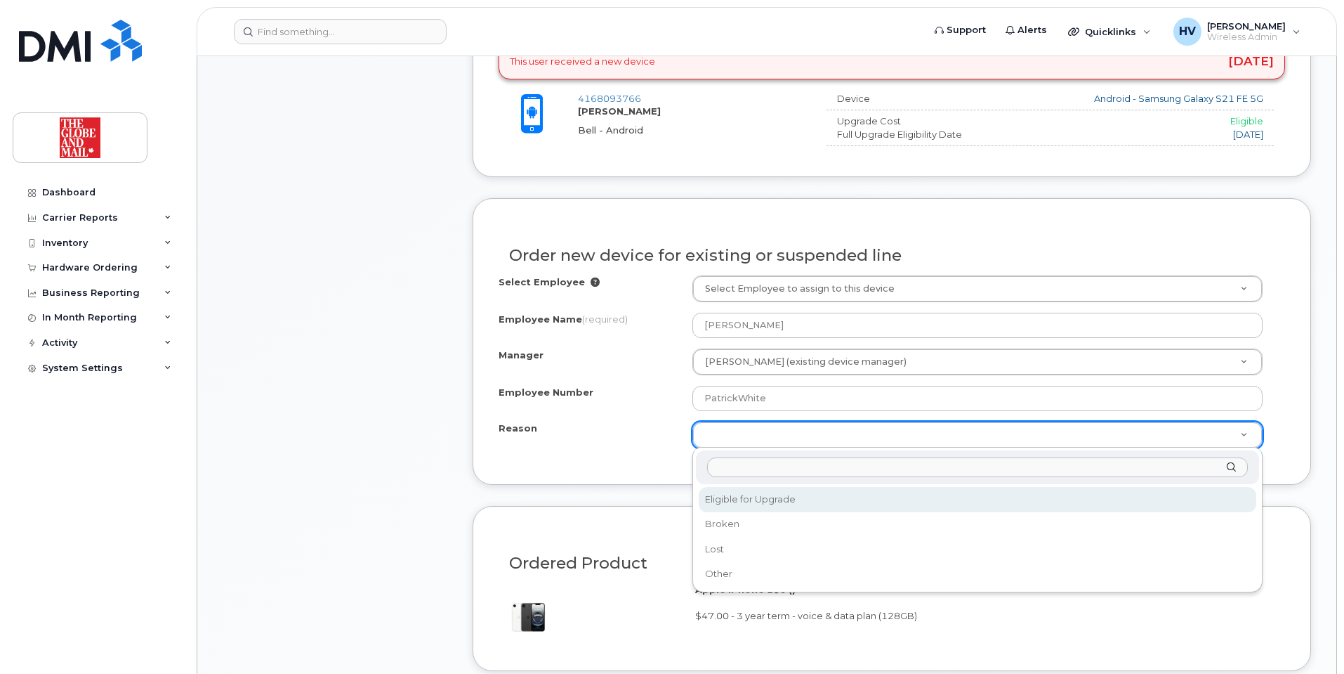
drag, startPoint x: 757, startPoint y: 499, endPoint x: 764, endPoint y: 496, distance: 8.2
select select "eligible_for_upgrade"
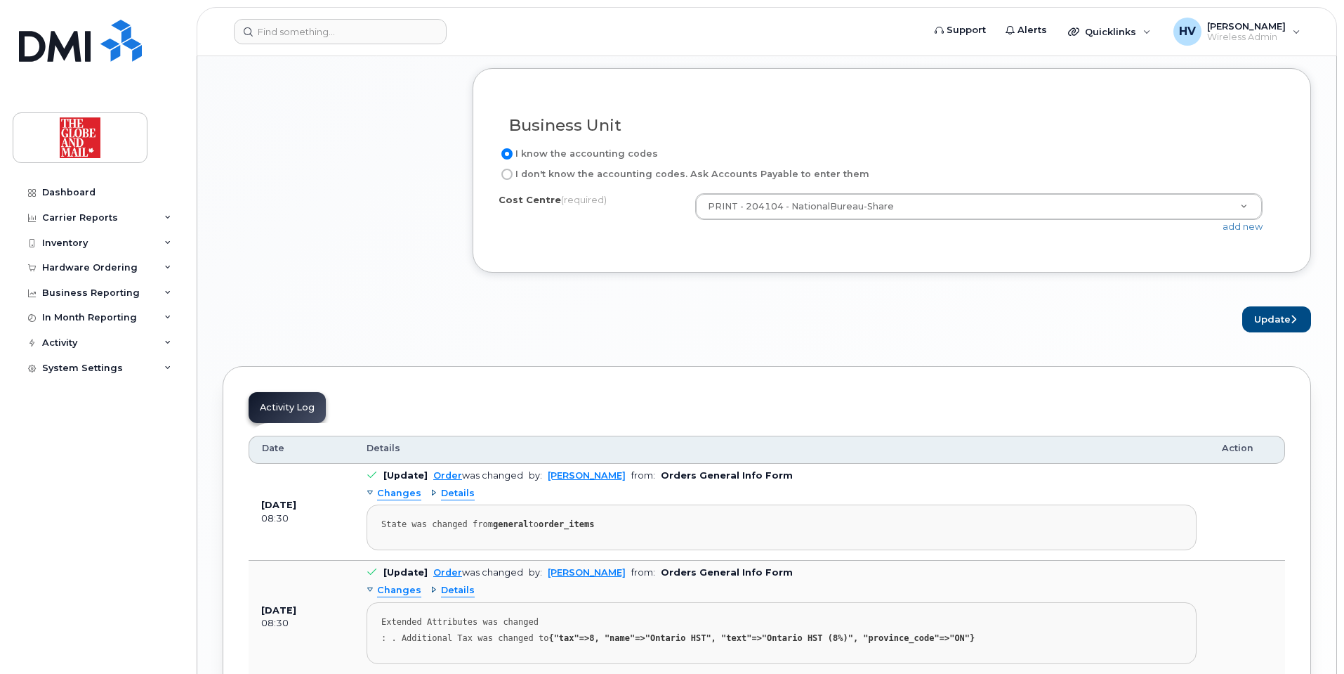
scroll to position [1393, 0]
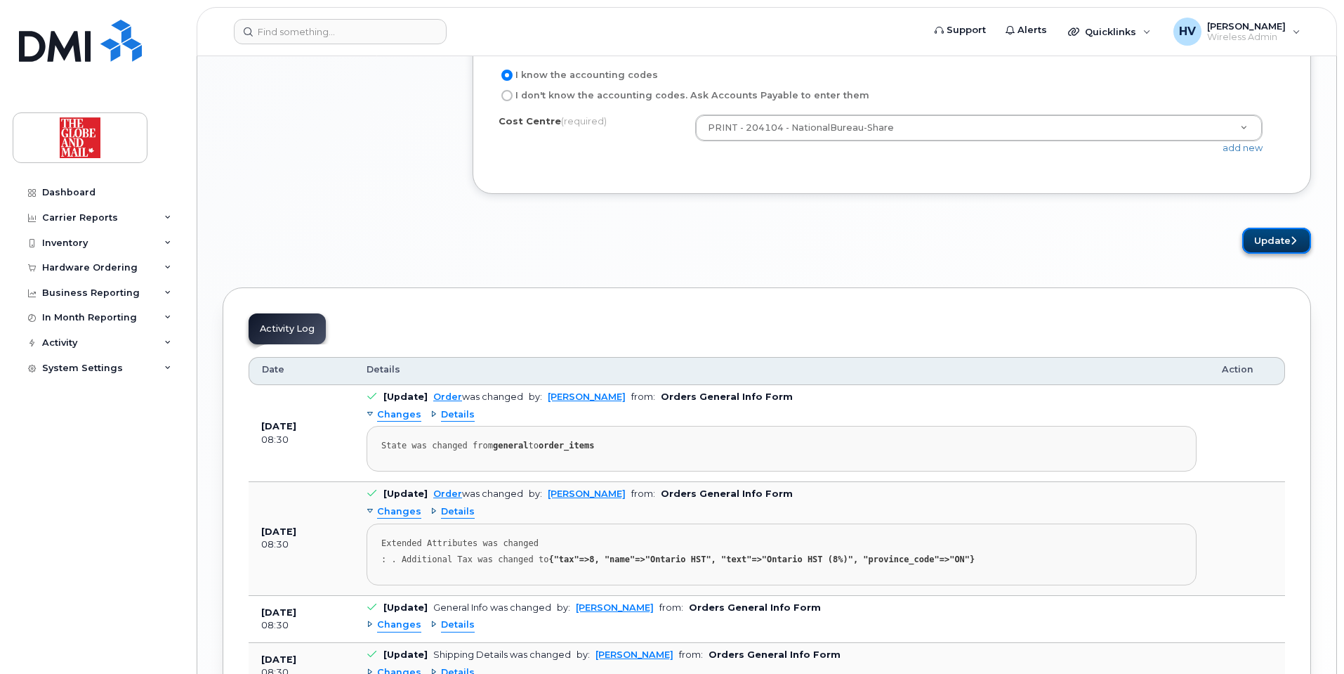
click at [1259, 241] on button "Update" at bounding box center [1277, 241] width 69 height 26
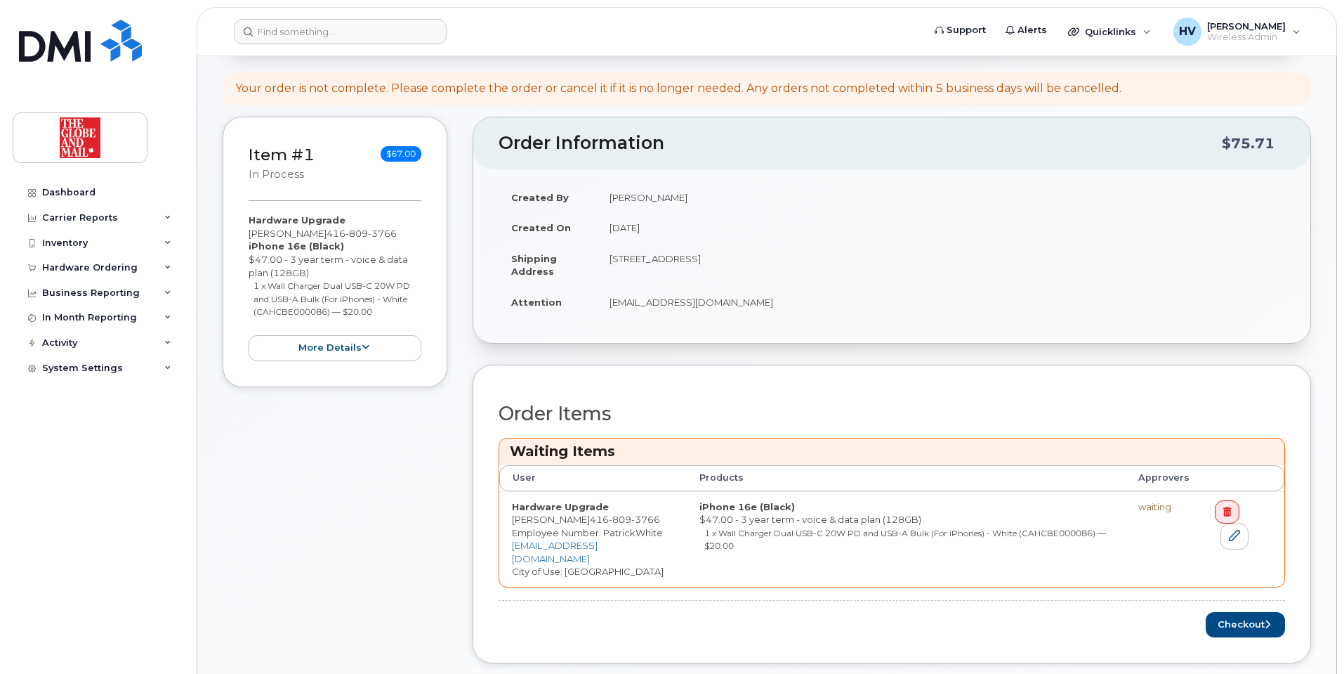
scroll to position [351, 0]
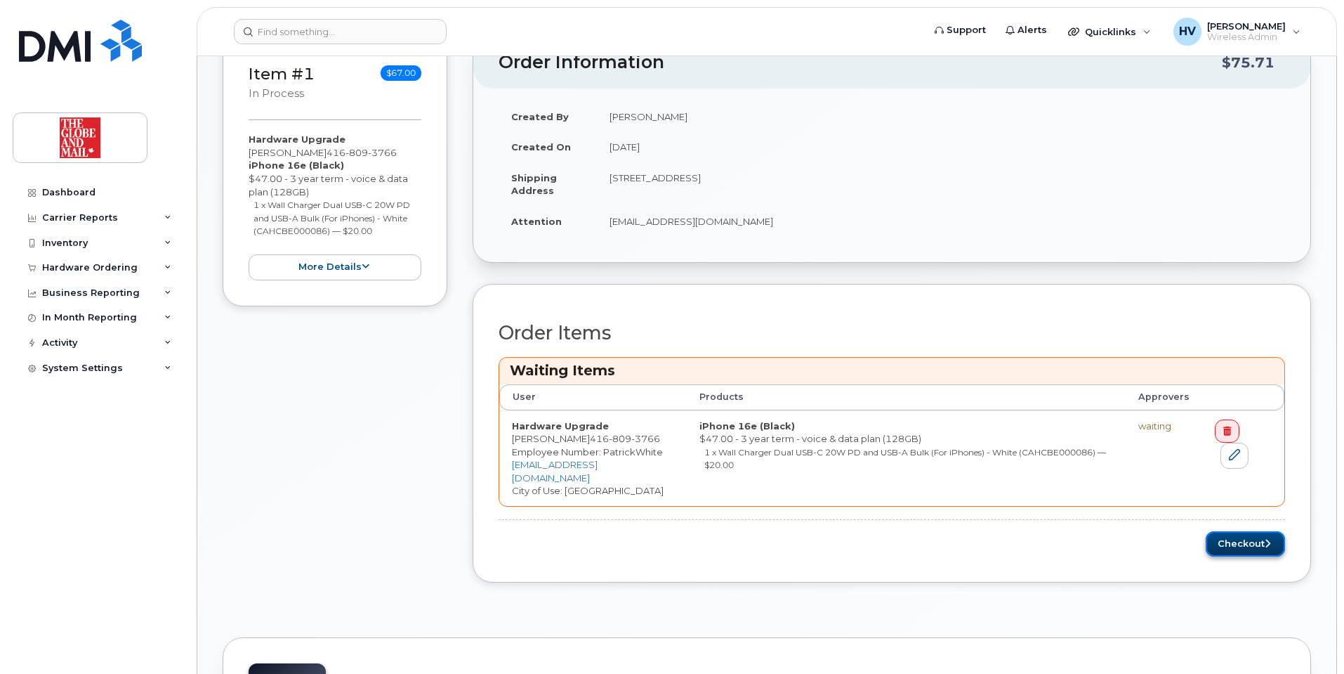
click at [1241, 531] on button "Checkout" at bounding box center [1245, 544] width 79 height 26
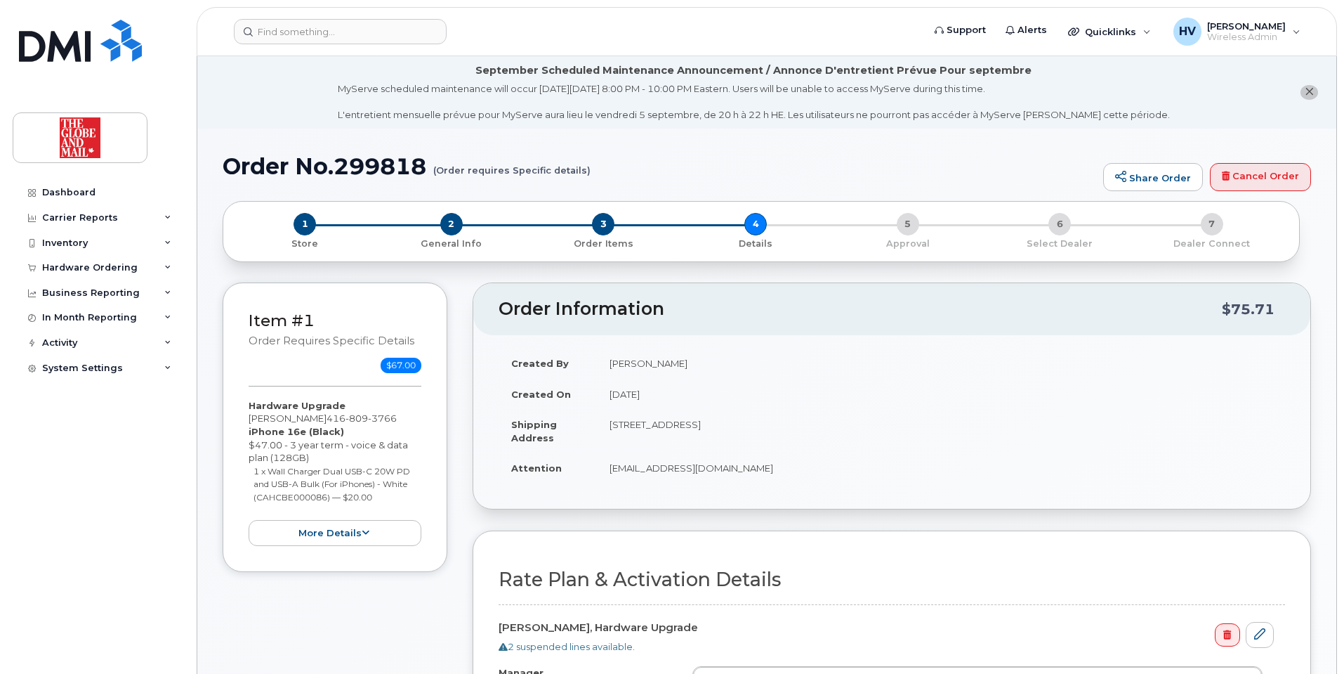
select select
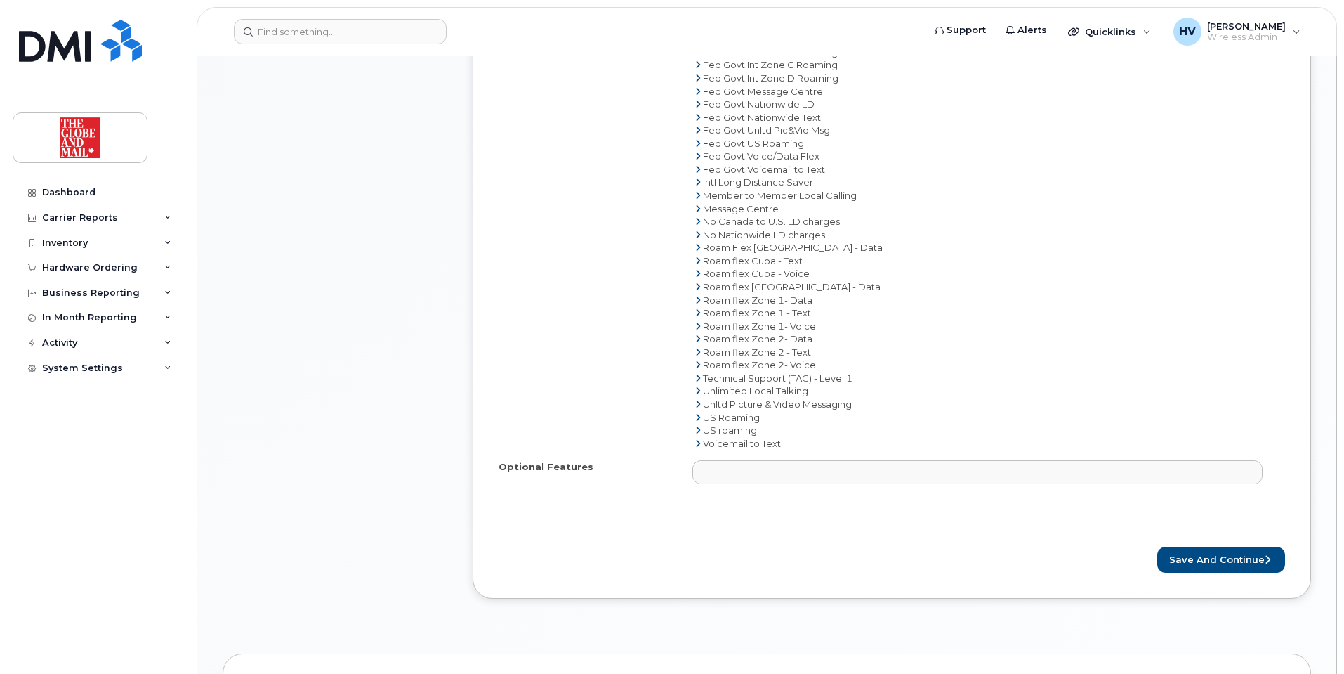
scroll to position [983, 0]
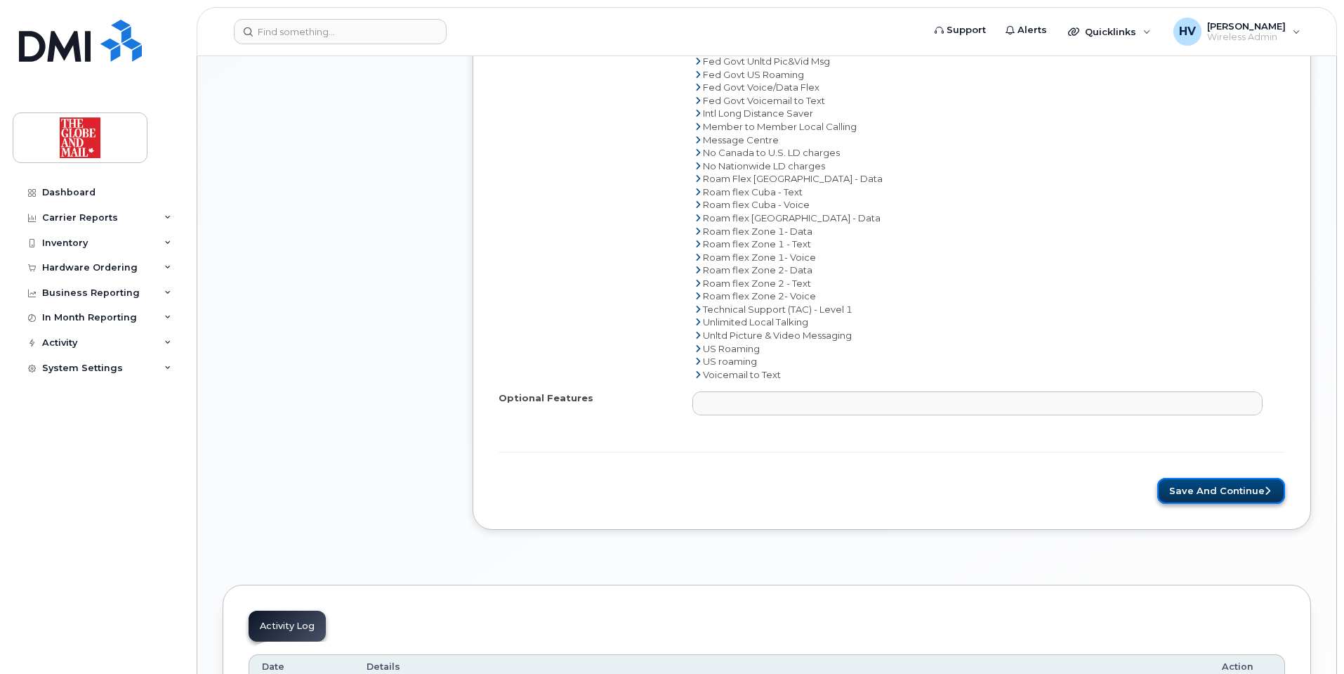
click at [1213, 487] on button "Save and Continue" at bounding box center [1222, 491] width 128 height 26
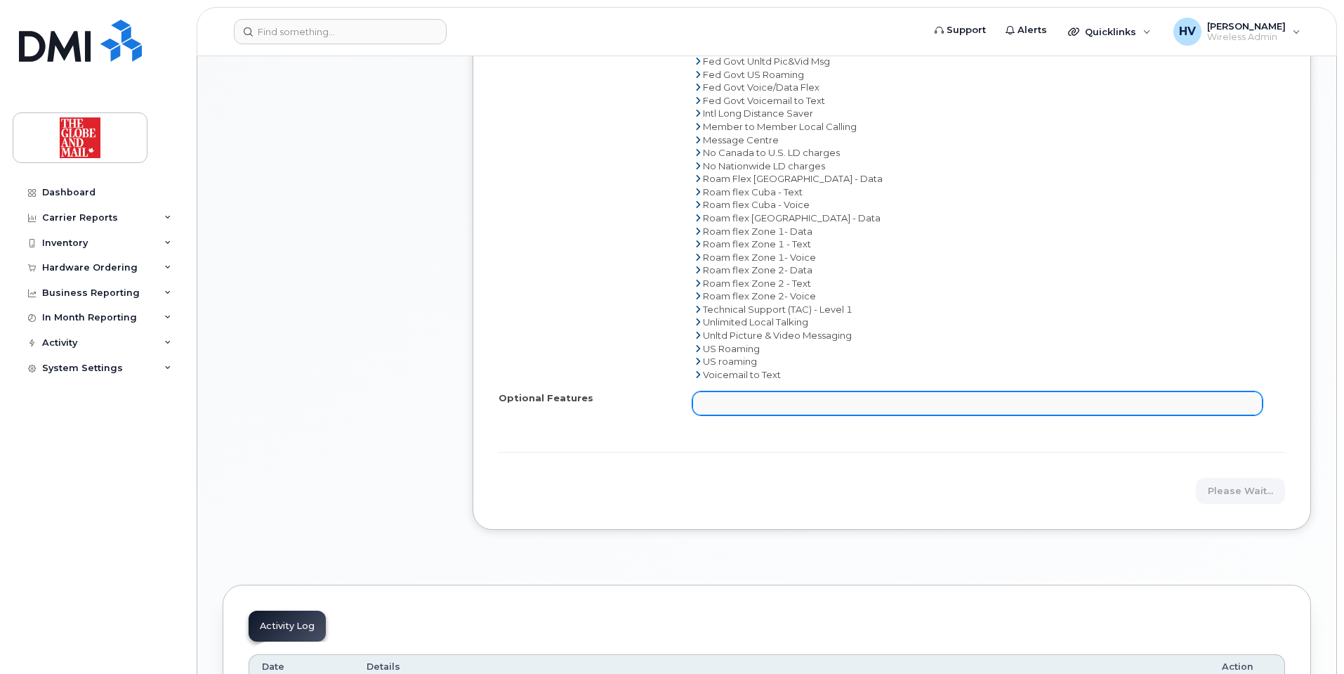
click at [996, 398] on ul at bounding box center [977, 403] width 569 height 22
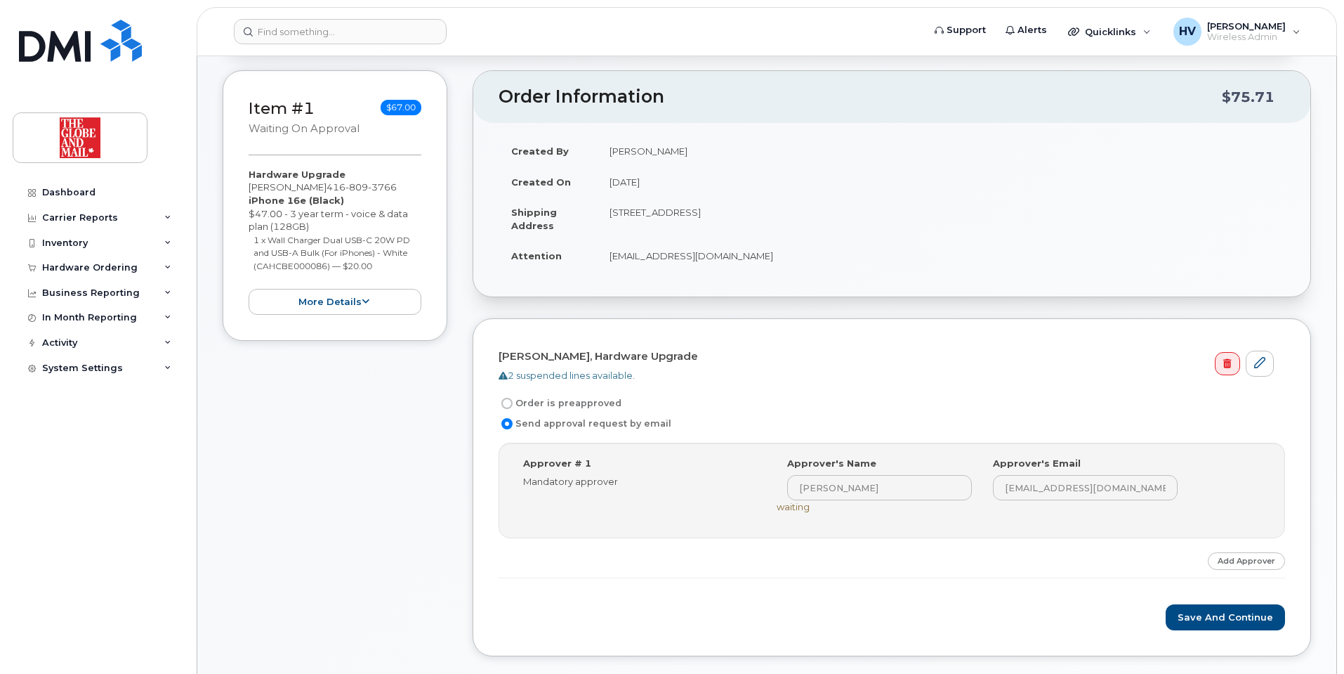
scroll to position [211, 0]
click at [540, 402] on label "Order is preapproved" at bounding box center [560, 404] width 123 height 17
click at [513, 402] on input "Order is preapproved" at bounding box center [507, 404] width 11 height 11
radio input "true"
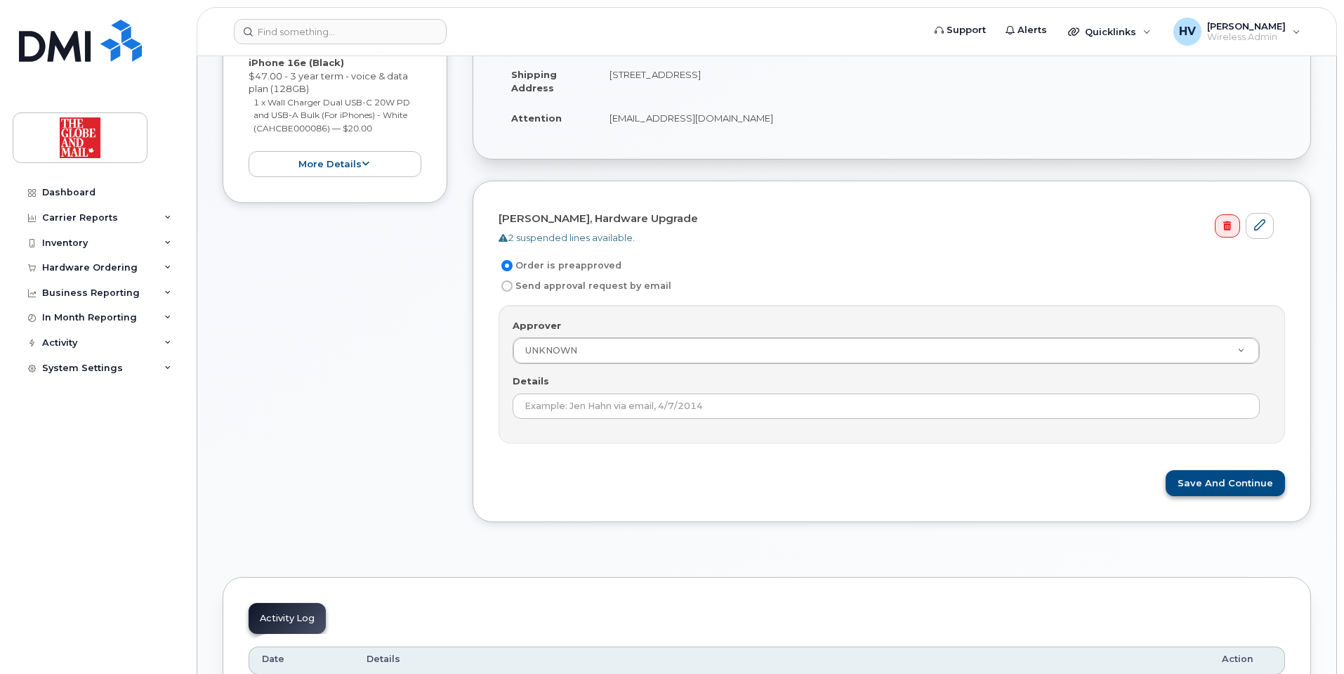
scroll to position [351, 0]
click at [1203, 483] on button "Save and Continue" at bounding box center [1225, 482] width 119 height 26
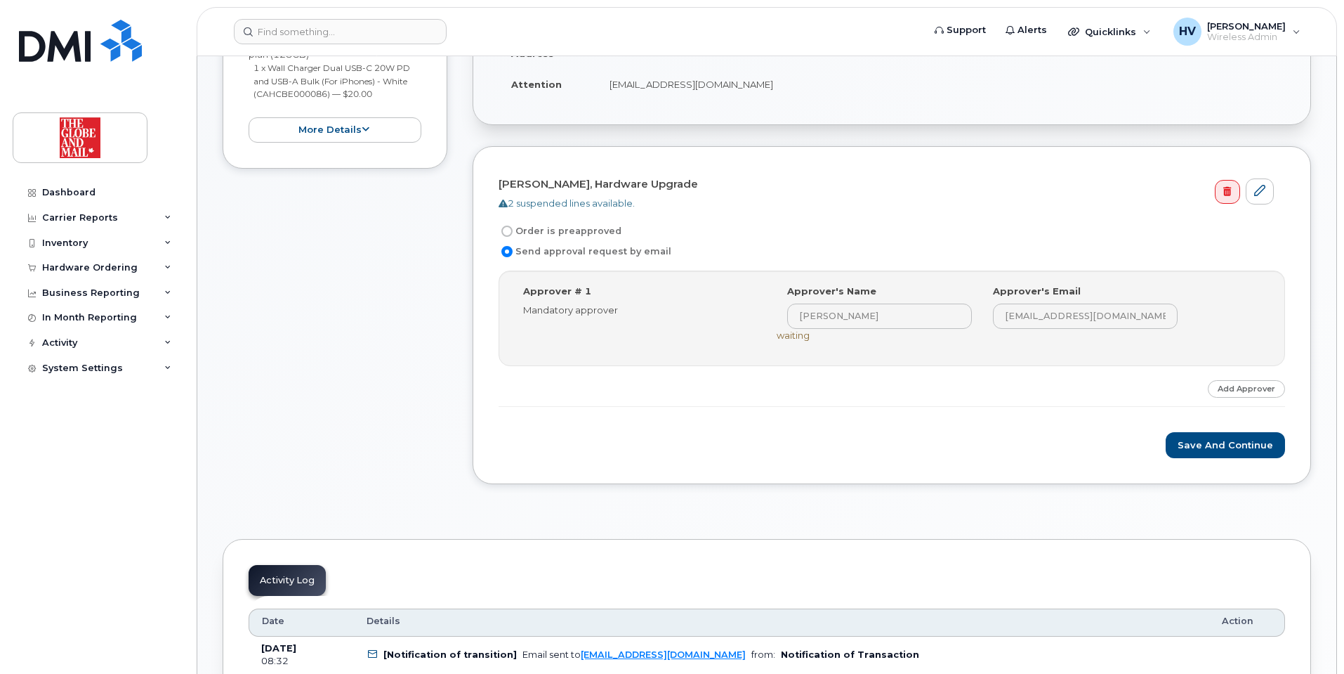
scroll to position [492, 0]
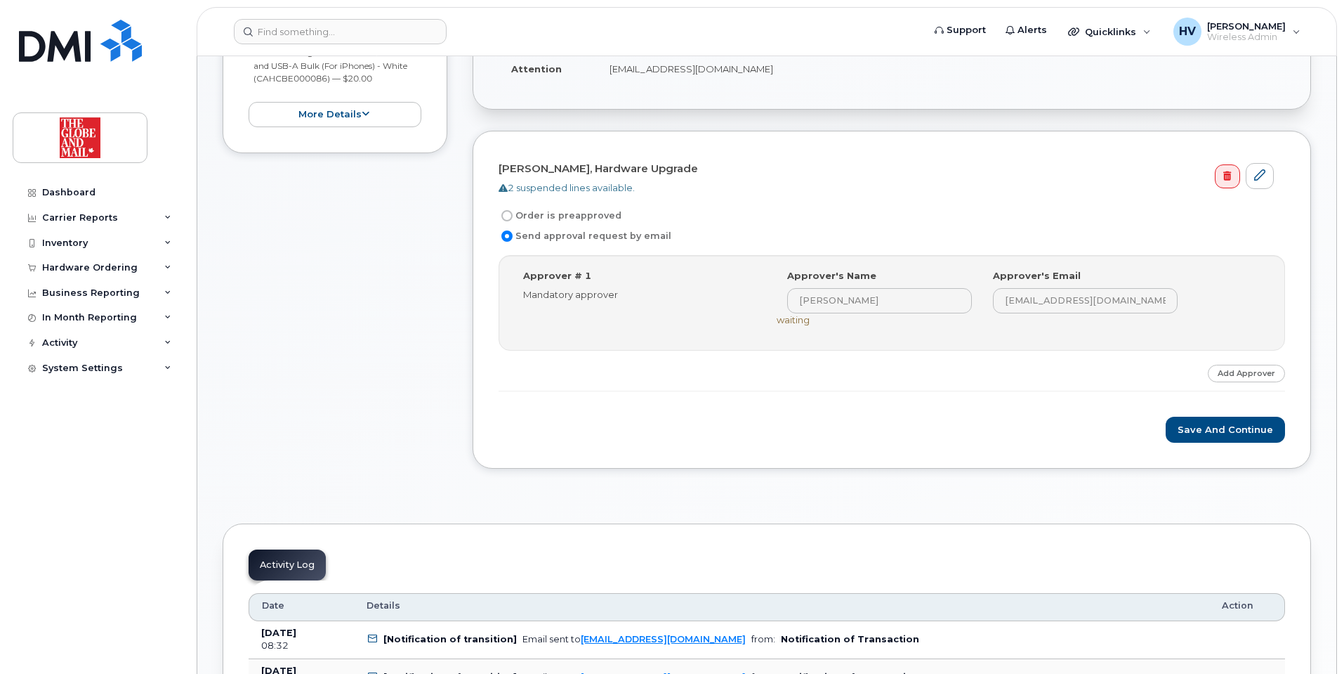
click at [547, 218] on label "Order is preapproved" at bounding box center [560, 215] width 123 height 17
click at [513, 218] on input "Order is preapproved" at bounding box center [507, 215] width 11 height 11
radio input "true"
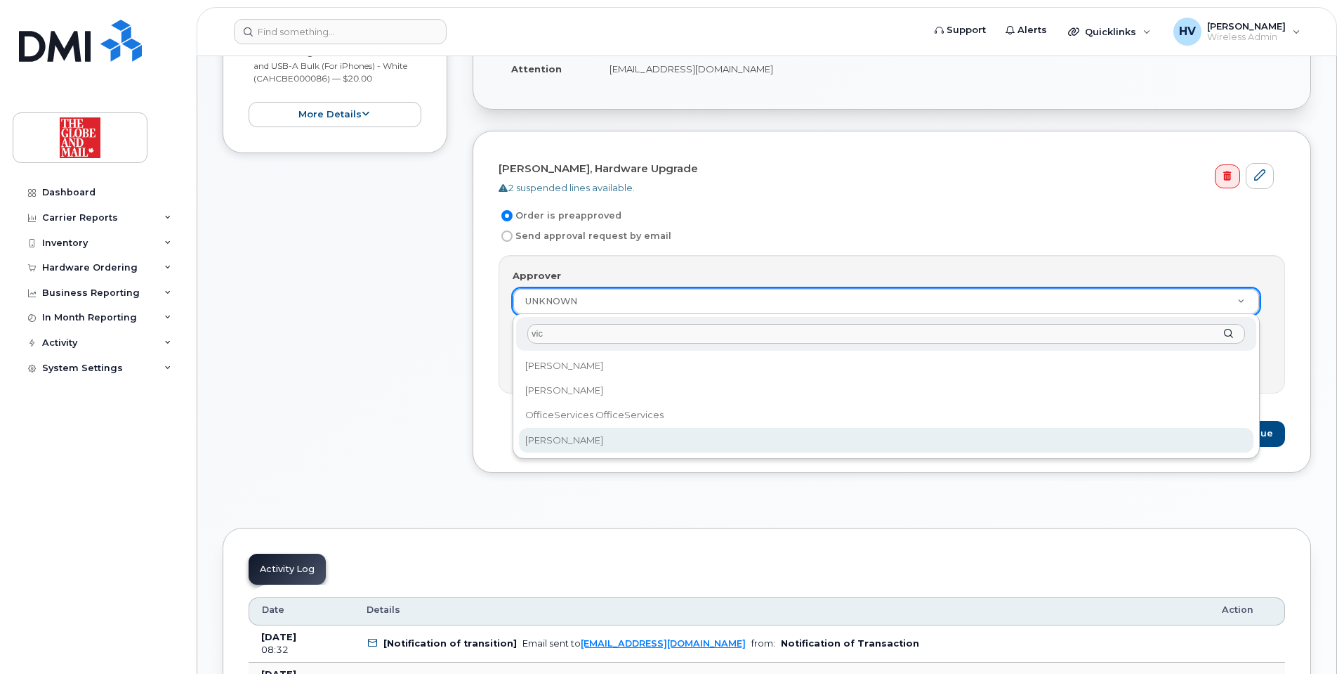
type input "vic"
select select "90381"
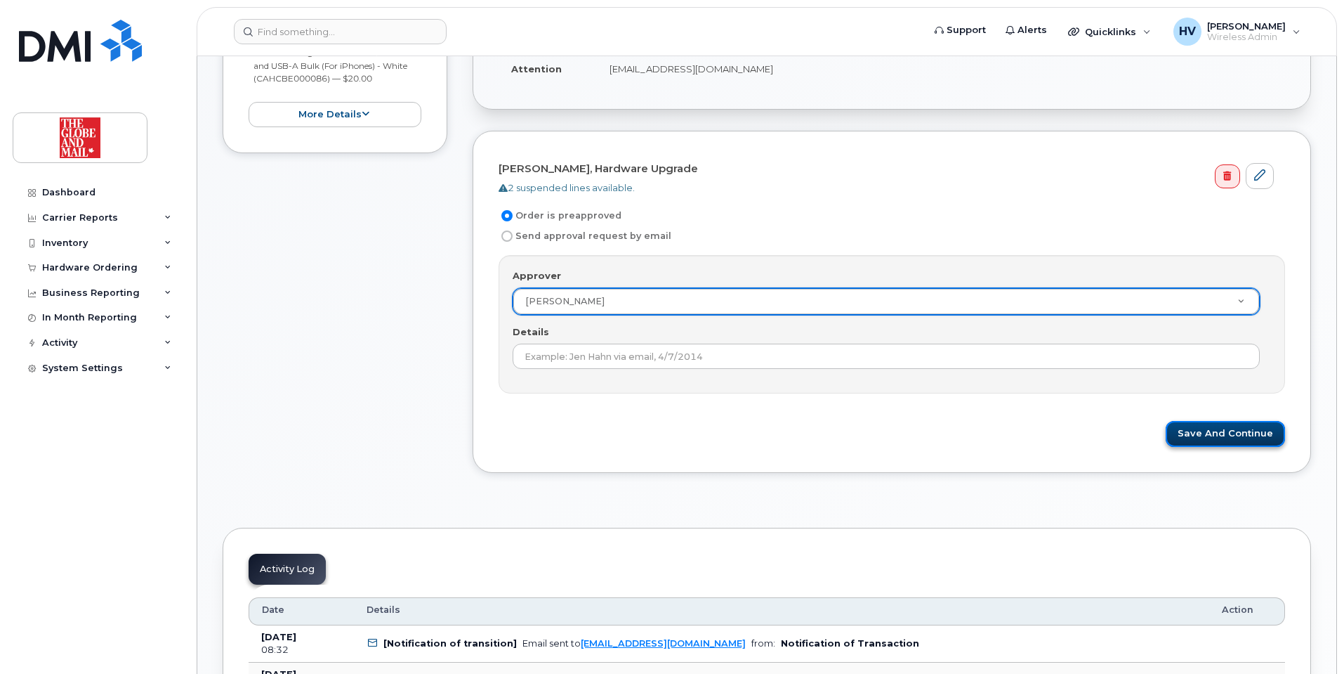
click at [1224, 429] on button "Save and Continue" at bounding box center [1225, 434] width 119 height 26
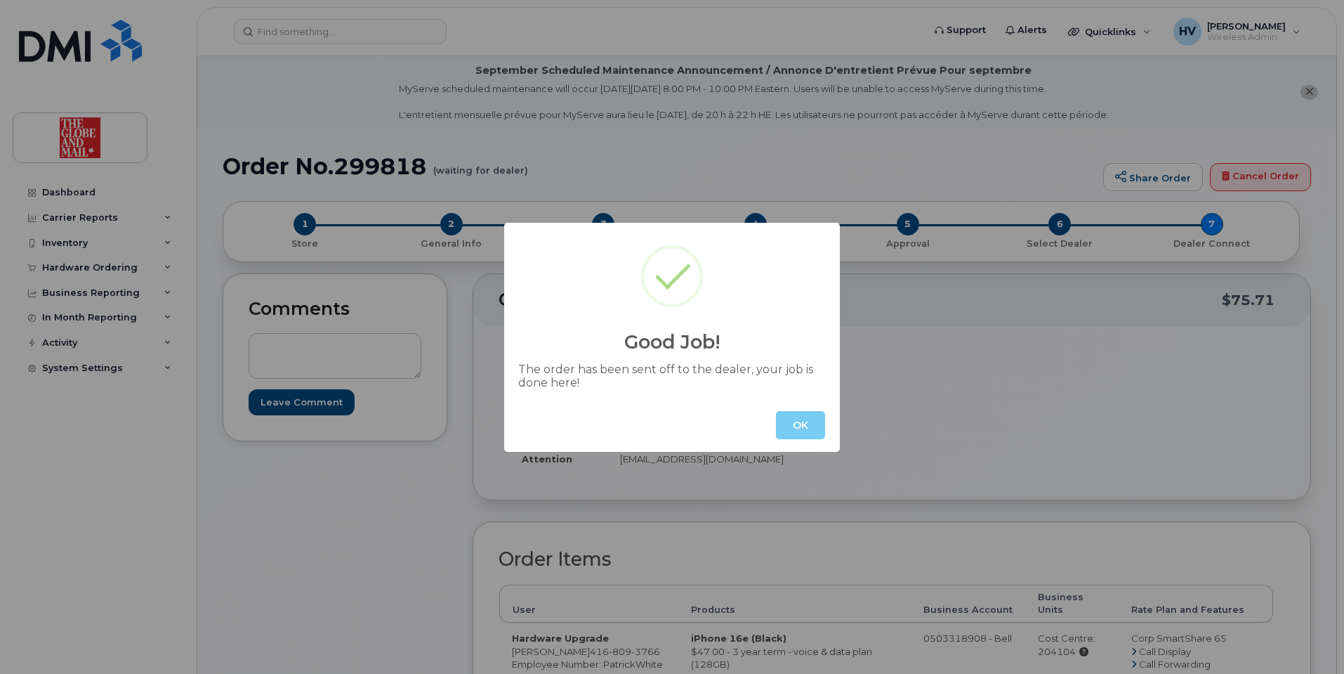
click at [787, 415] on button "OK" at bounding box center [800, 425] width 49 height 28
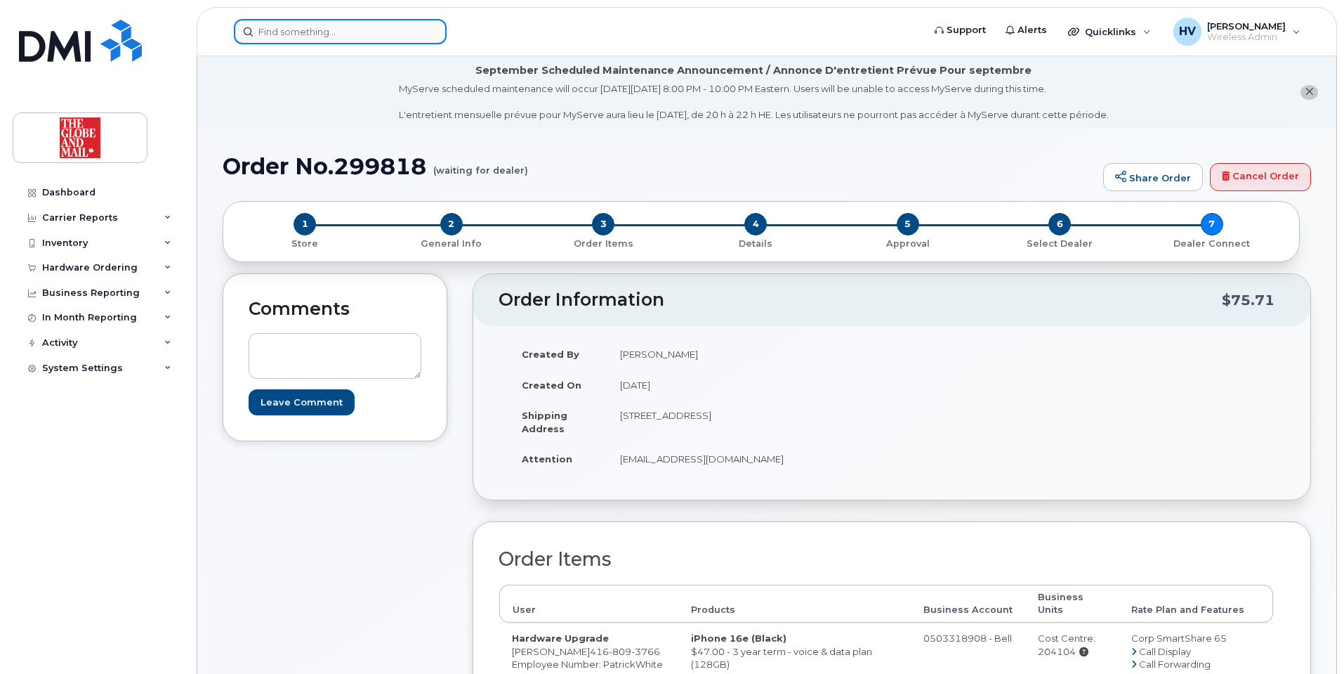
click at [266, 27] on input at bounding box center [340, 31] width 213 height 25
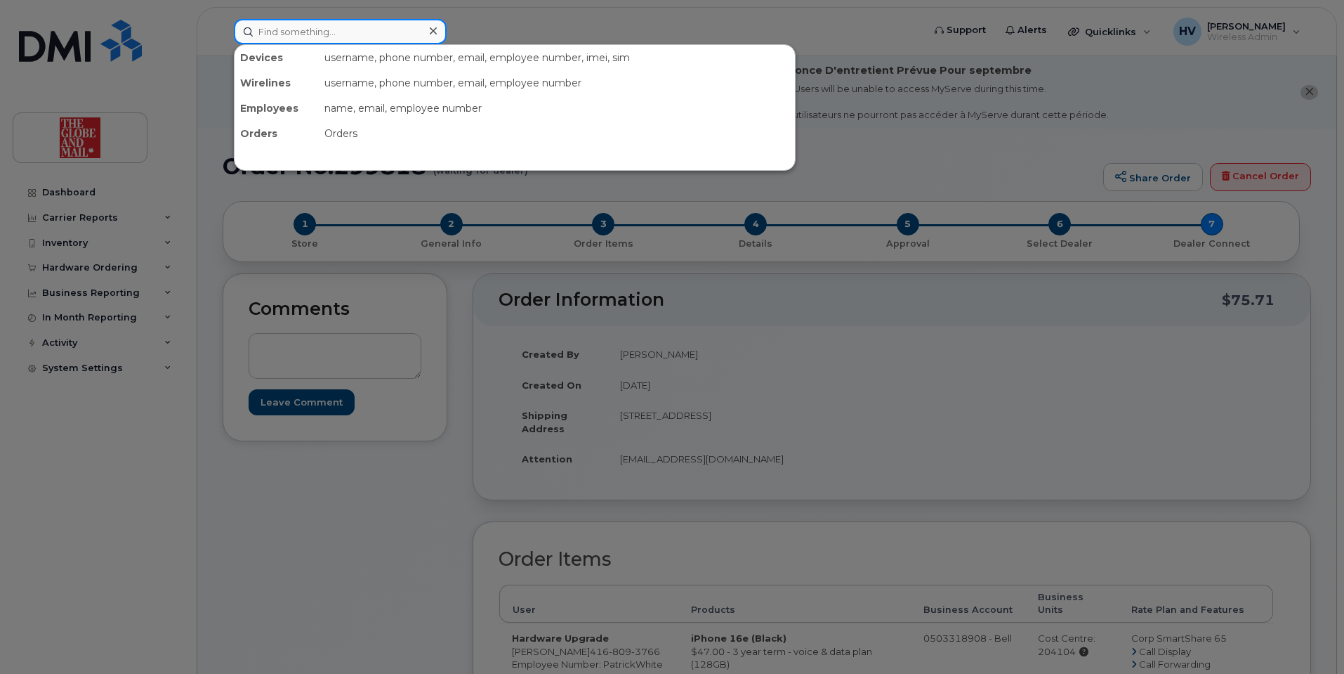
paste input "George"
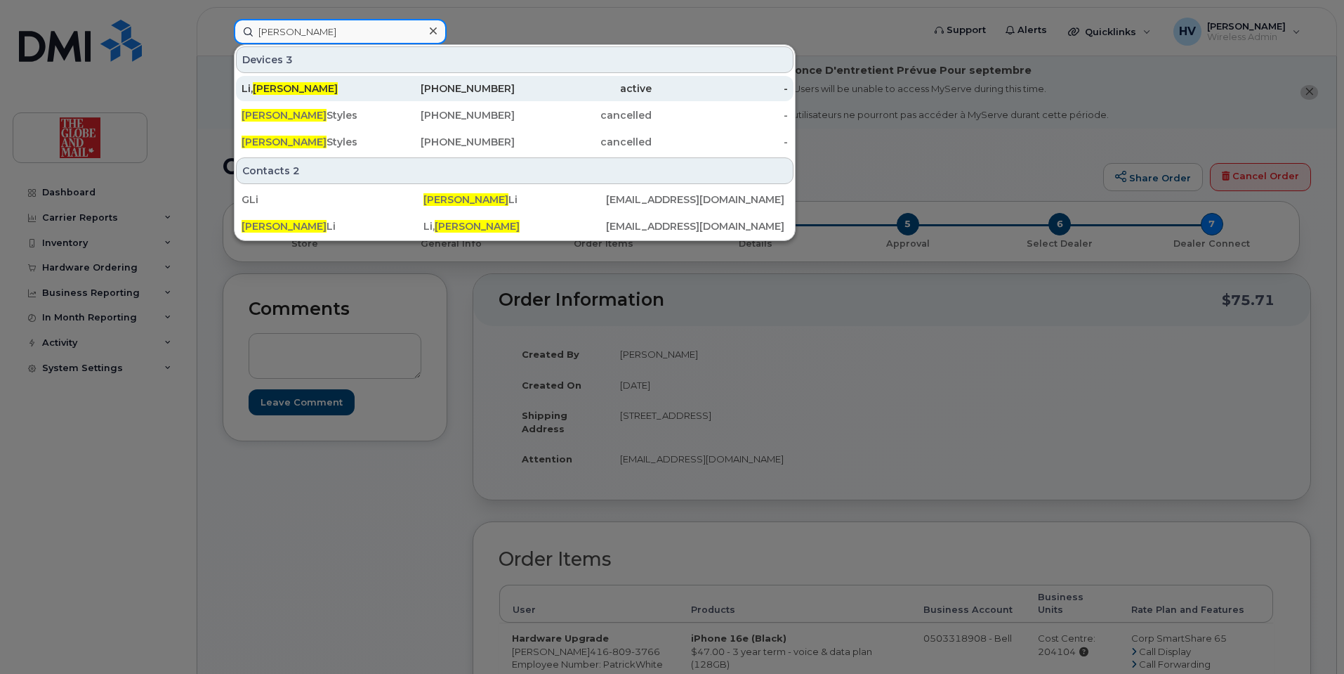
type input "George"
click at [270, 91] on span "George" at bounding box center [295, 88] width 85 height 13
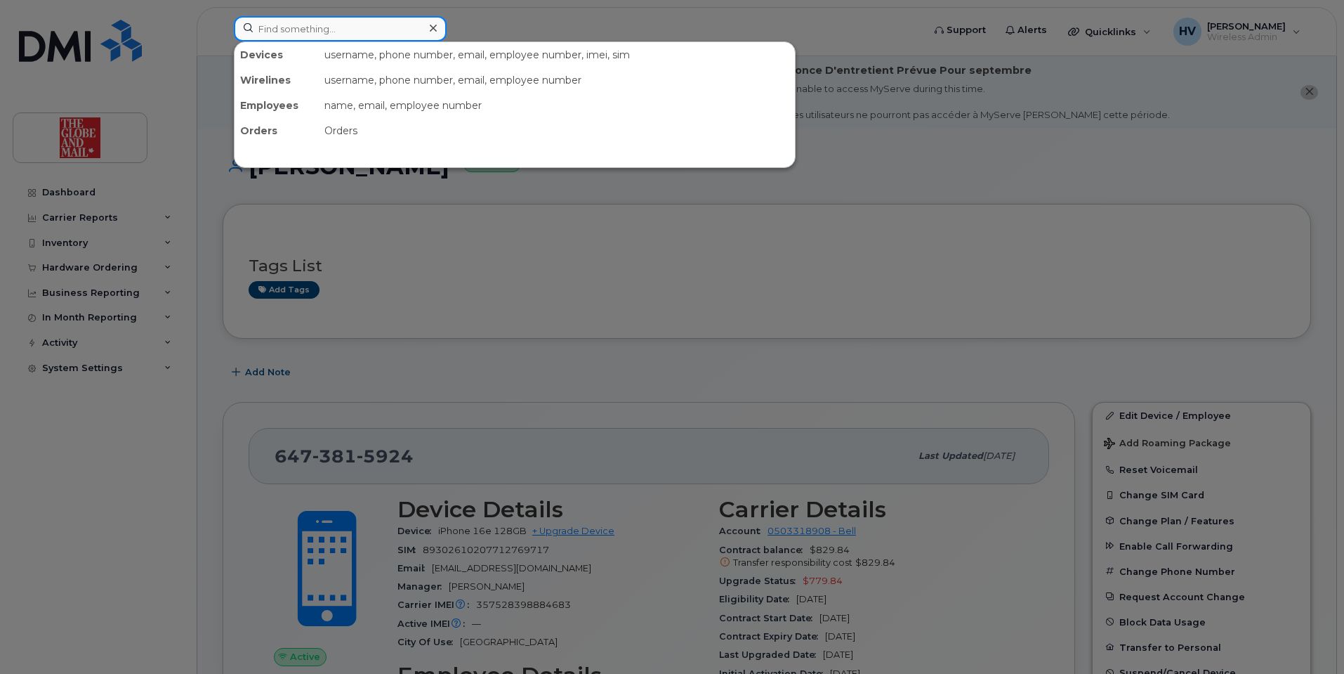
click at [261, 33] on input at bounding box center [340, 28] width 213 height 25
paste input "George"
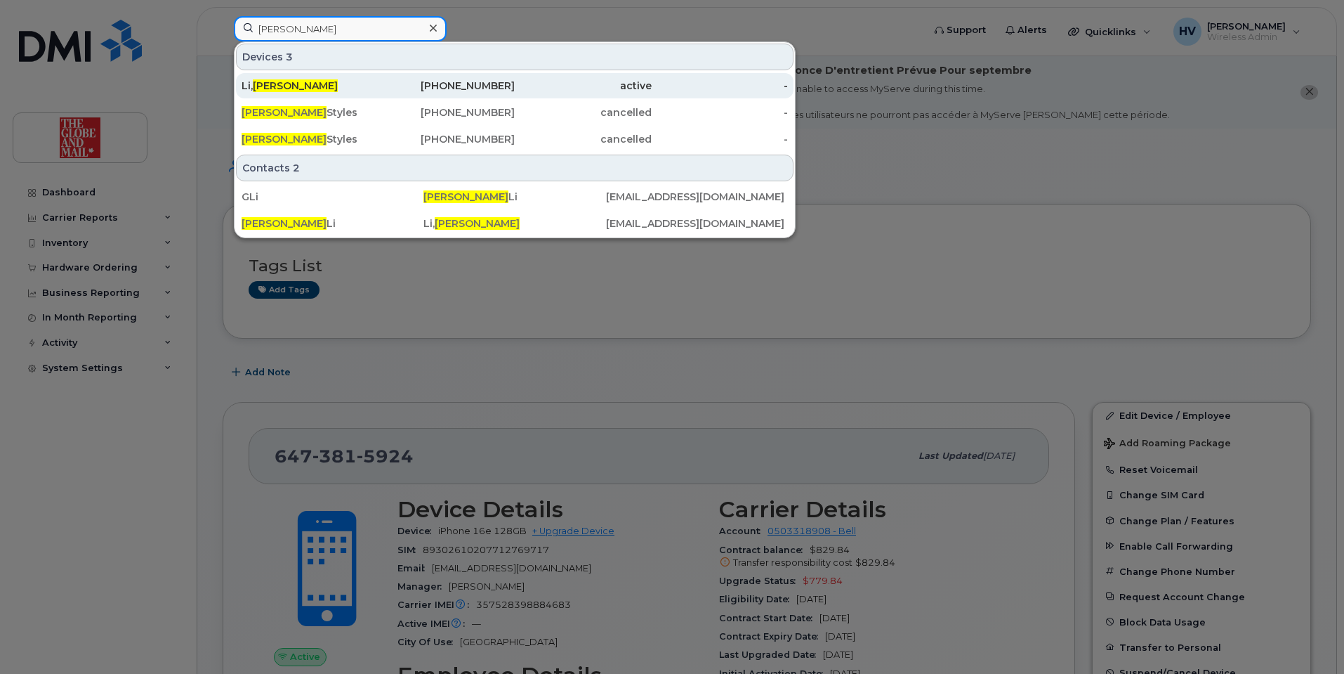
type input "George"
click at [287, 84] on span "George" at bounding box center [295, 85] width 85 height 13
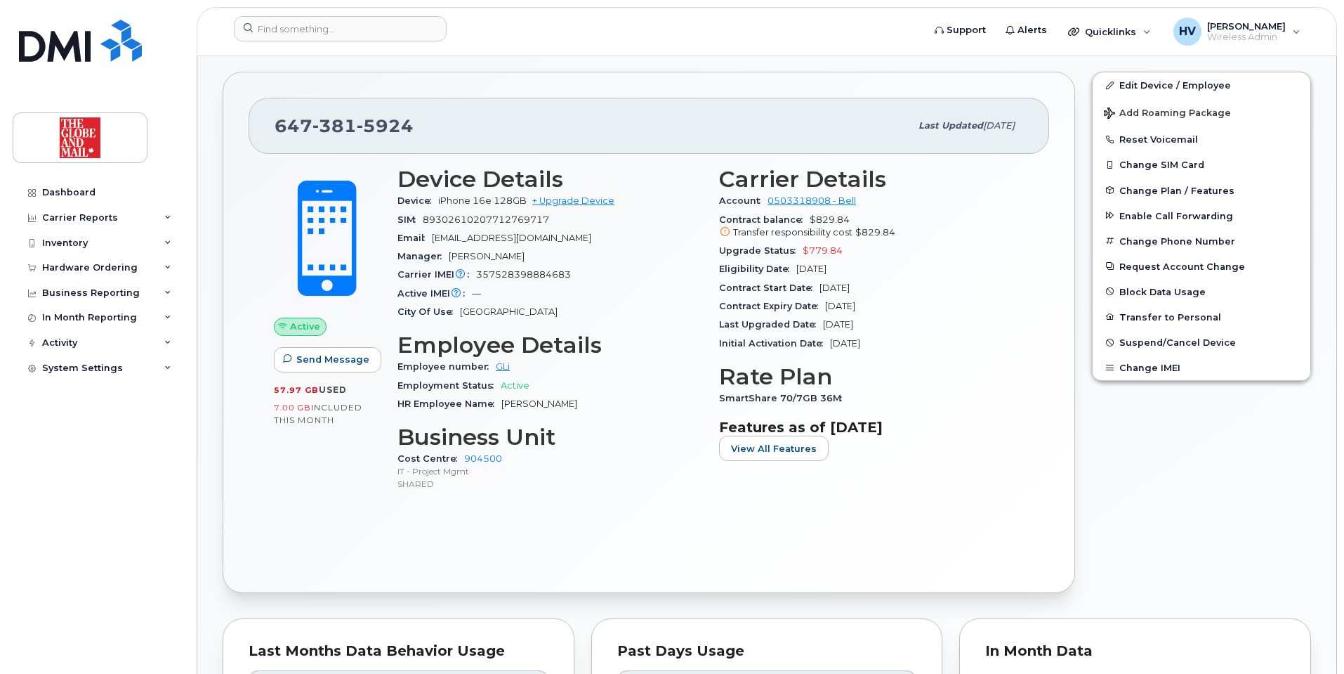
scroll to position [351, 0]
